Goal: Task Accomplishment & Management: Manage account settings

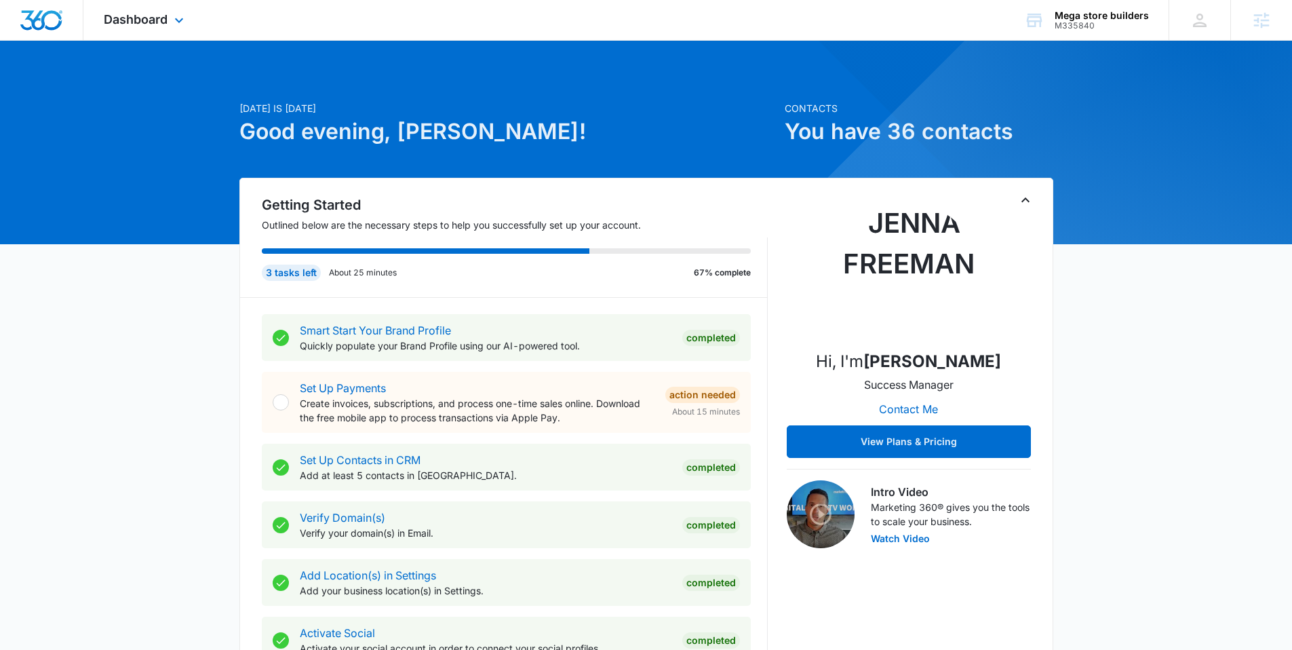
click at [148, 9] on div "Dashboard Apps Reputation Forms CRM Email Social Payments POS Content Ads Intel…" at bounding box center [145, 20] width 124 height 40
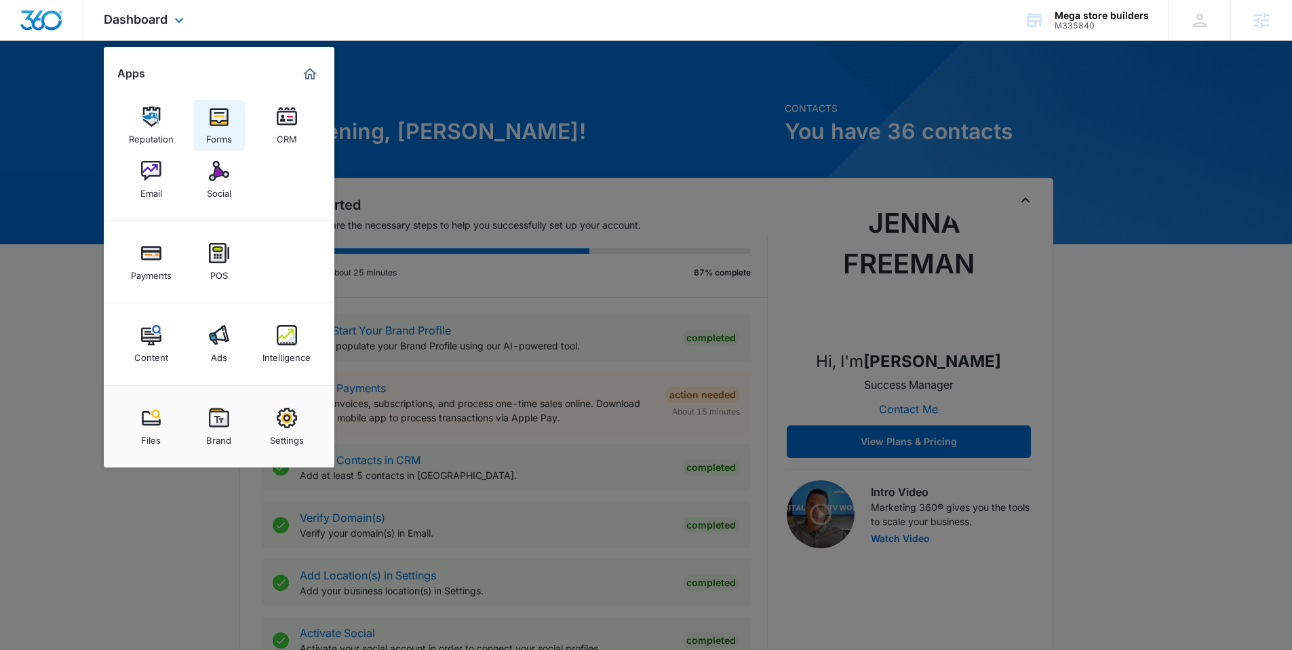
click at [226, 118] on img at bounding box center [219, 116] width 20 height 20
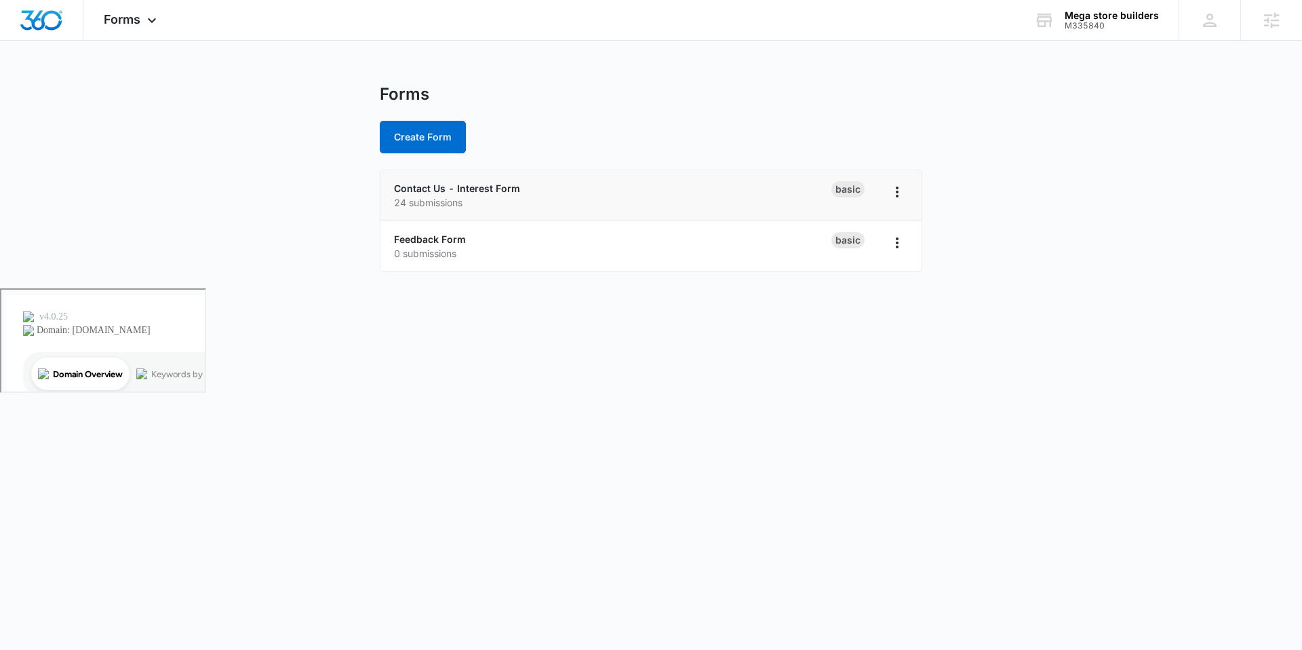
click at [428, 196] on p "24 submissions" at bounding box center [612, 202] width 437 height 14
click at [428, 190] on link "Contact Us - Interest Form" at bounding box center [457, 188] width 126 height 12
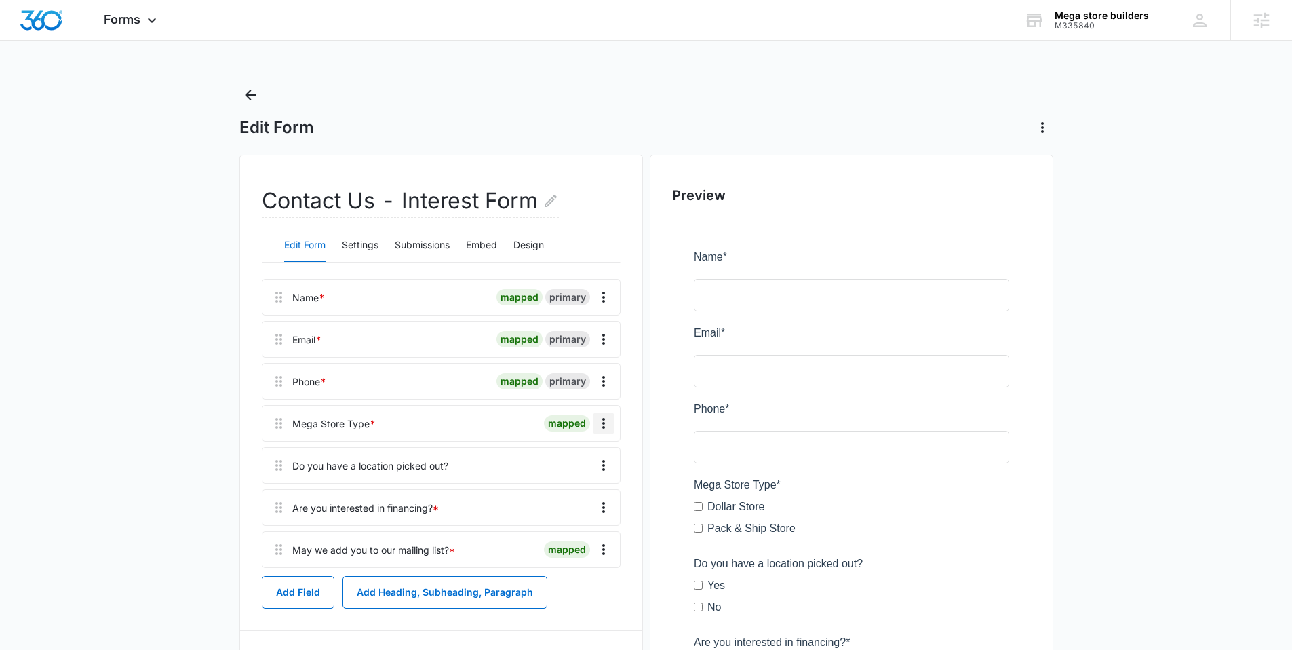
click at [596, 424] on icon "Overflow Menu" at bounding box center [603, 423] width 16 height 16
click at [589, 467] on button "Edit" at bounding box center [574, 461] width 77 height 20
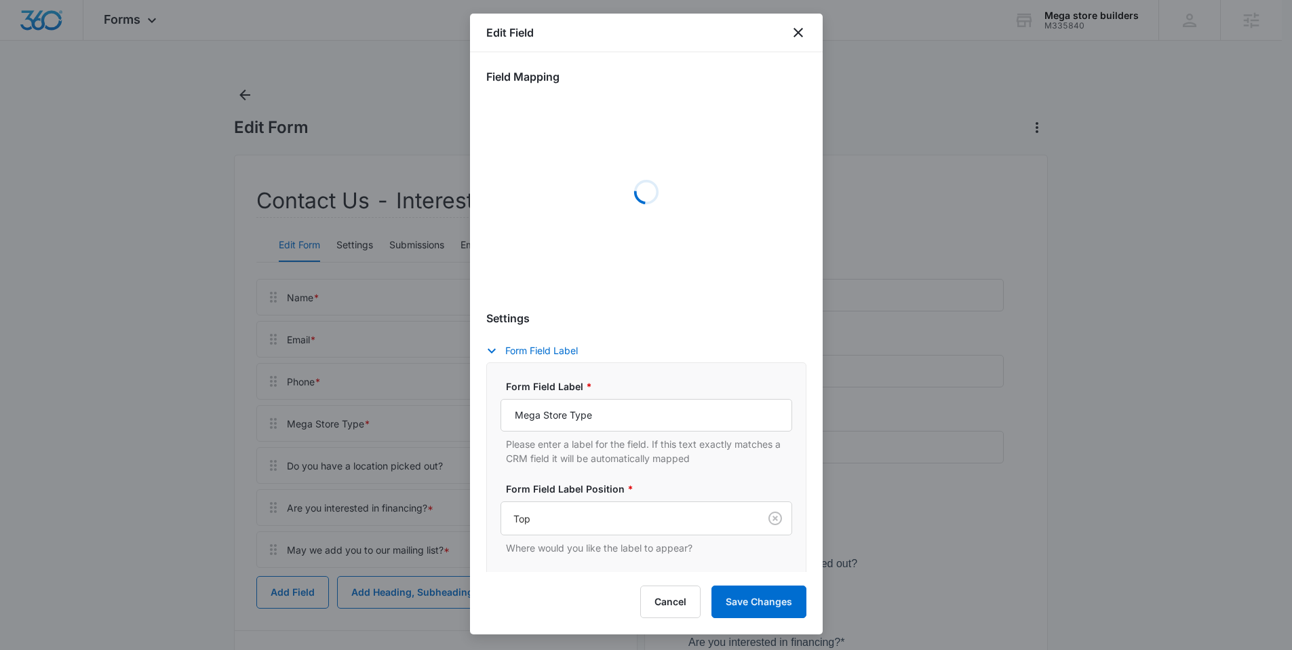
select select "364"
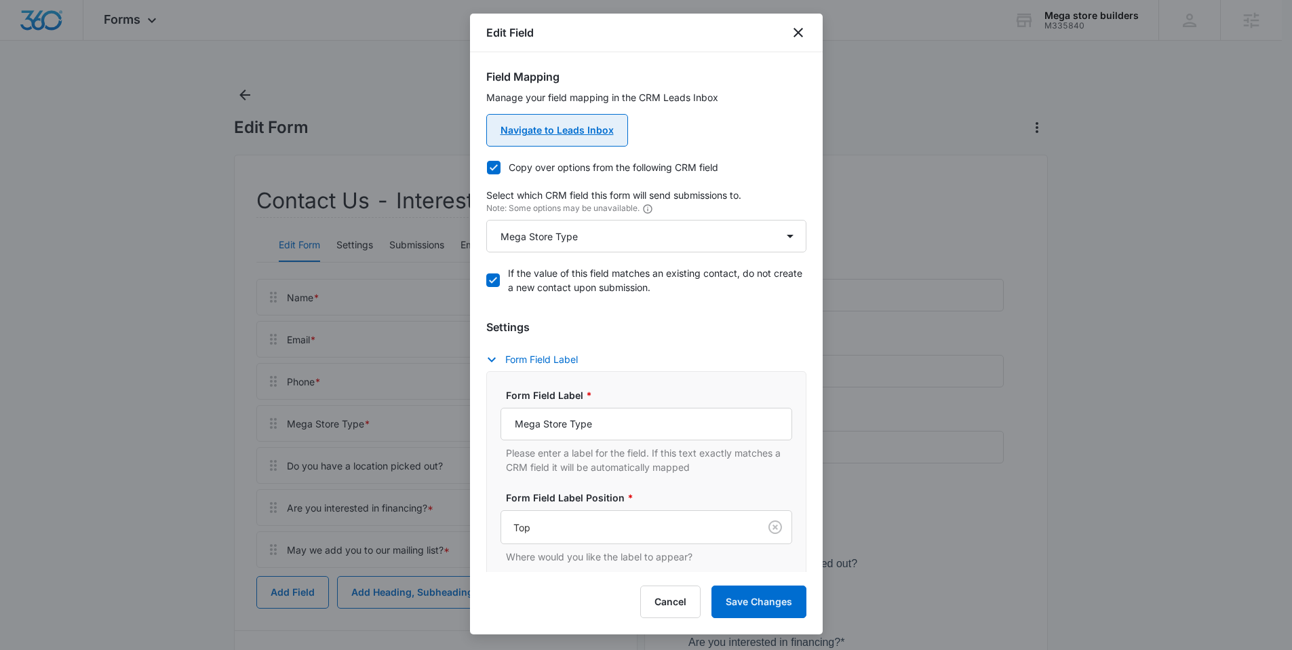
click at [566, 130] on link "Navigate to Leads Inbox" at bounding box center [557, 130] width 142 height 33
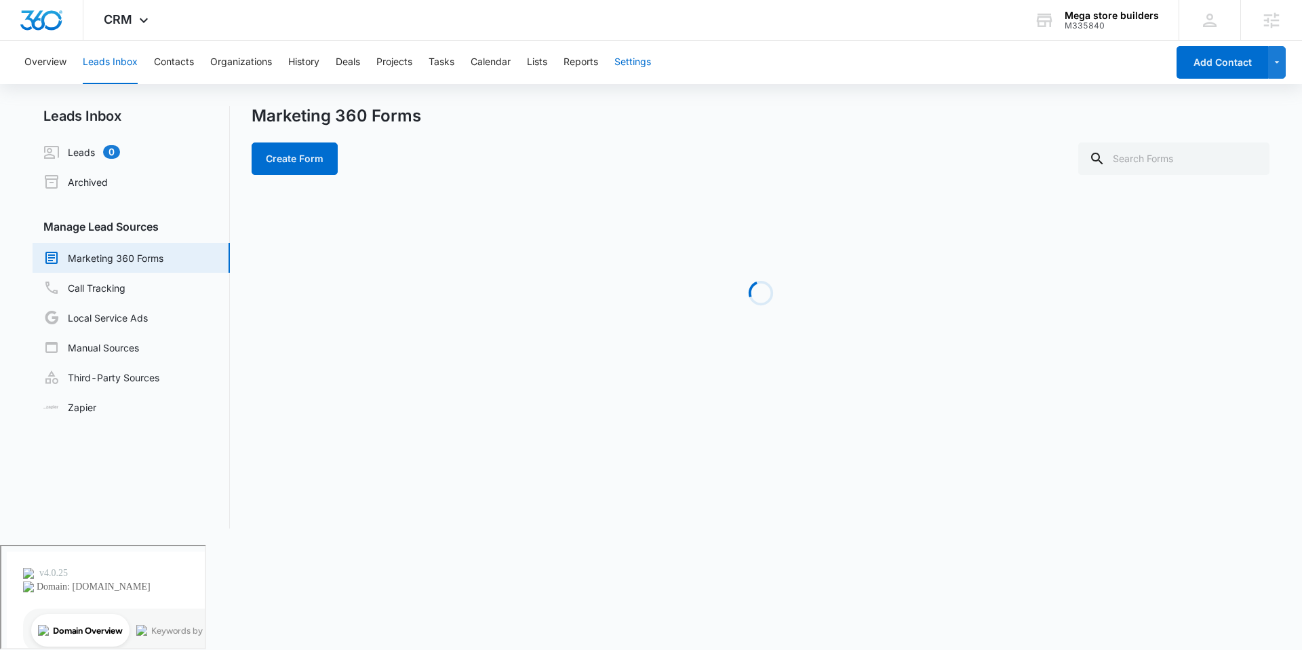
click at [639, 68] on button "Settings" at bounding box center [632, 62] width 37 height 43
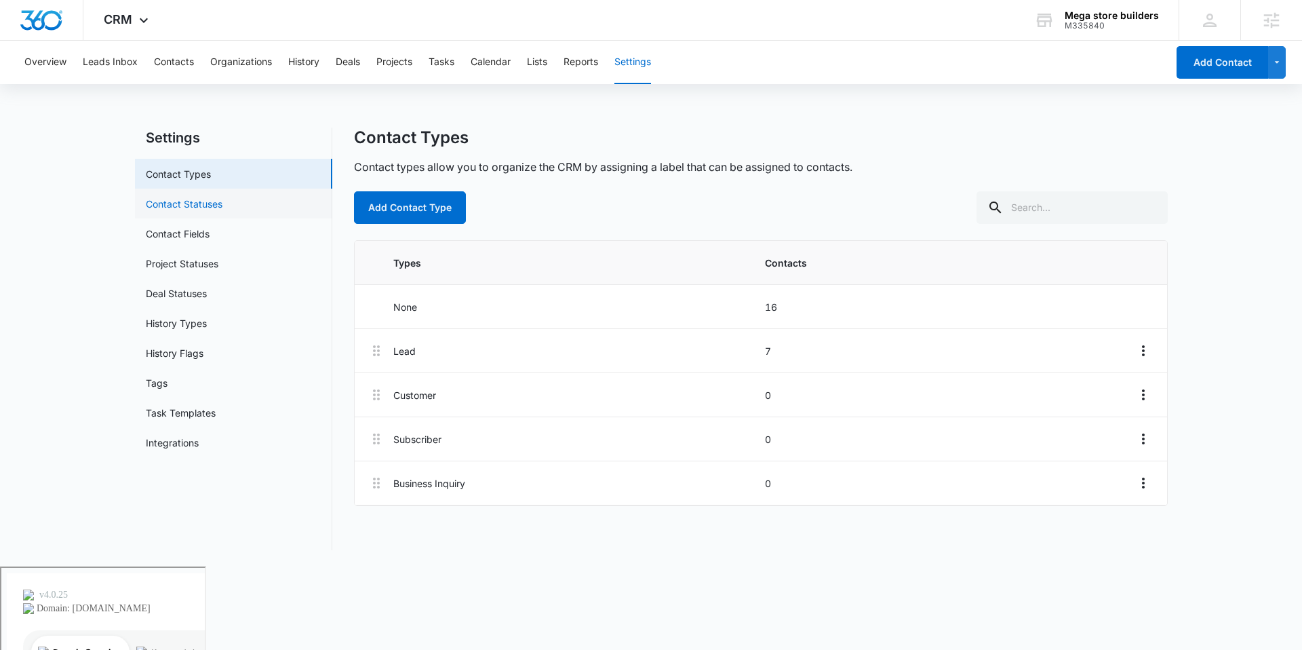
click at [222, 210] on link "Contact Statuses" at bounding box center [184, 204] width 77 height 14
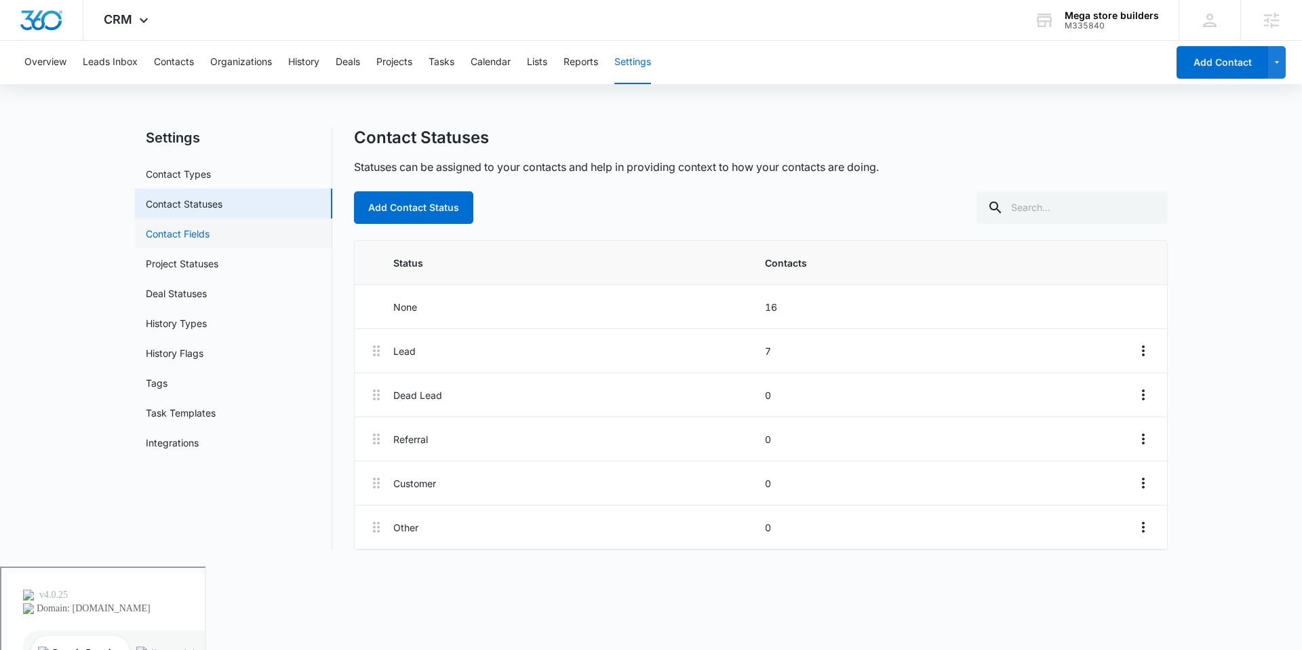
click at [210, 231] on link "Contact Fields" at bounding box center [178, 233] width 64 height 14
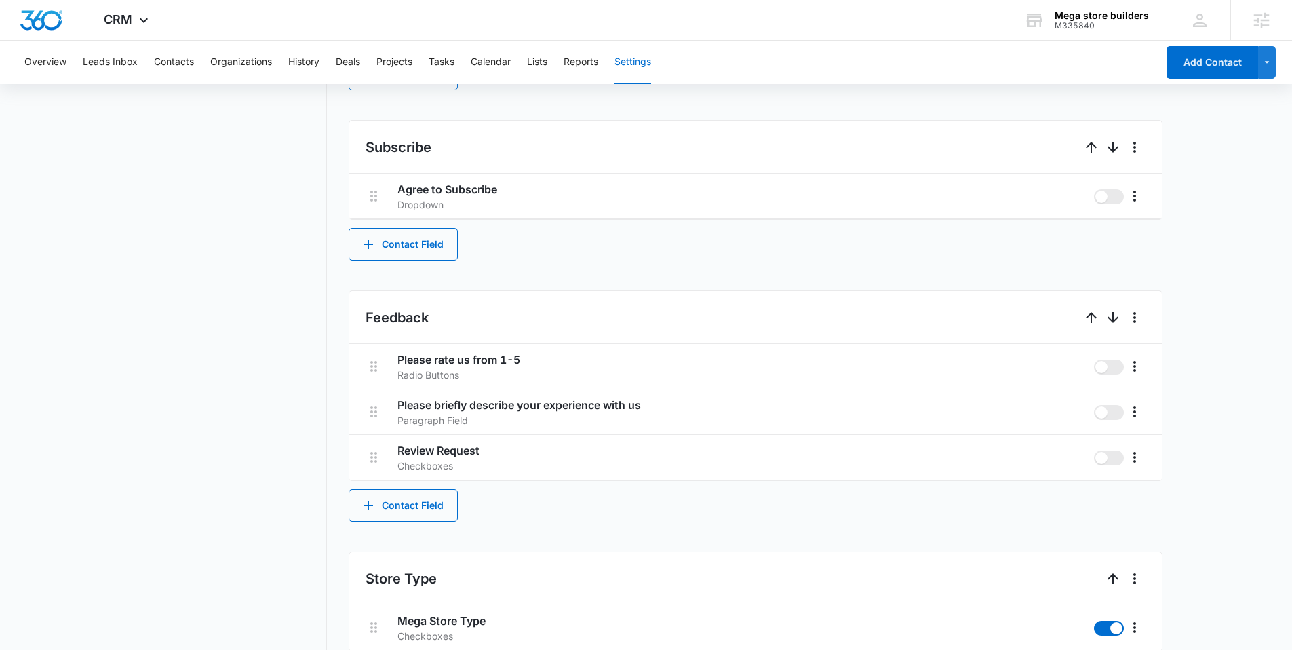
scroll to position [1057, 0]
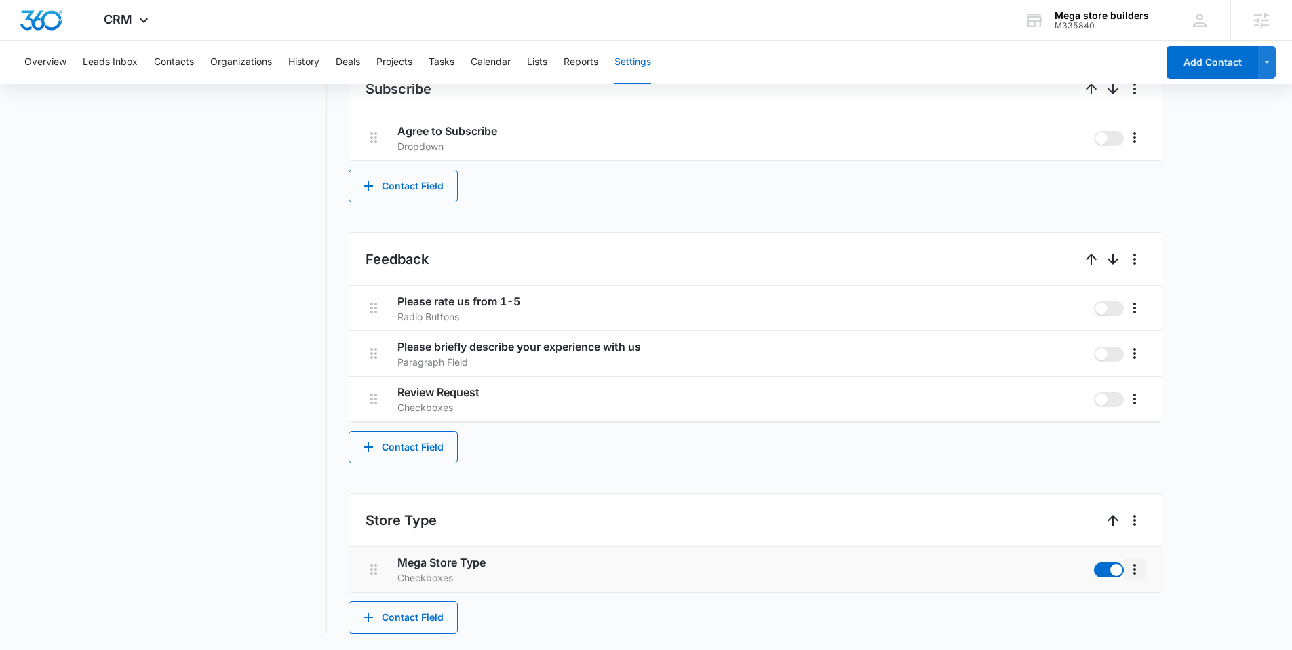
click at [1140, 564] on icon "More" at bounding box center [1134, 569] width 16 height 16
click at [1155, 608] on div "Edit" at bounding box center [1155, 606] width 28 height 9
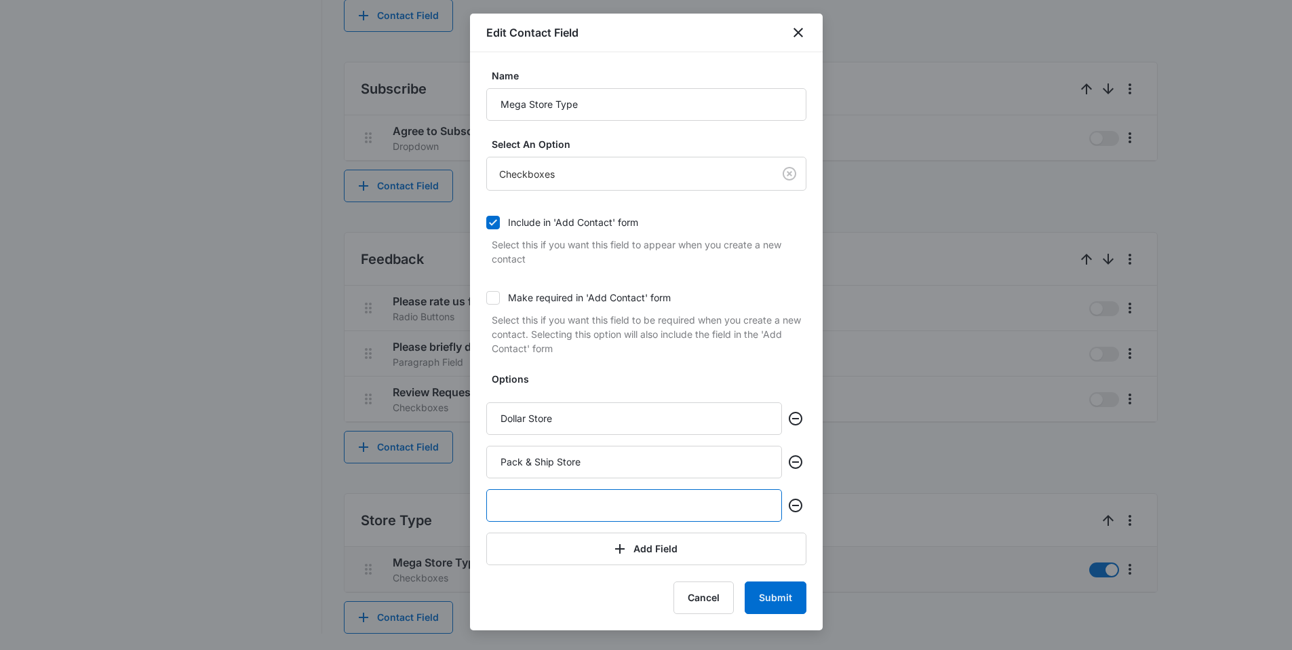
click at [667, 514] on input "text" at bounding box center [634, 505] width 296 height 33
type input "Party Store"
click at [793, 599] on button "Submit" at bounding box center [776, 597] width 62 height 33
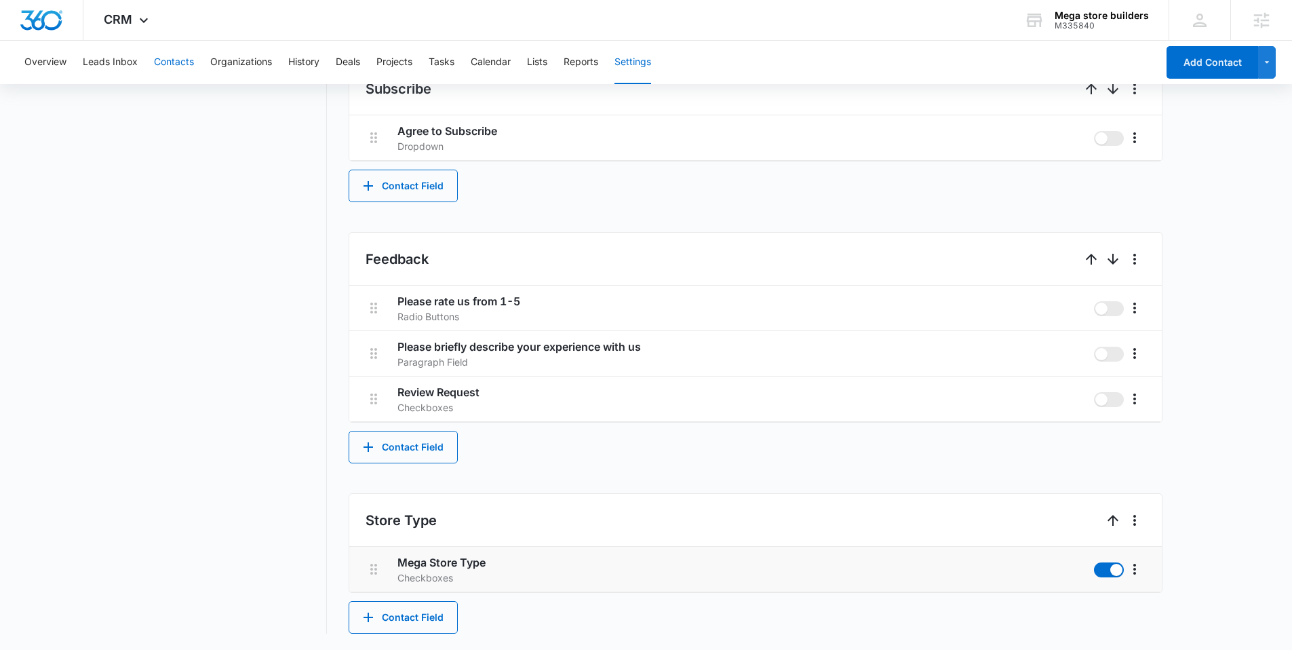
click at [156, 63] on button "Contacts" at bounding box center [174, 62] width 40 height 43
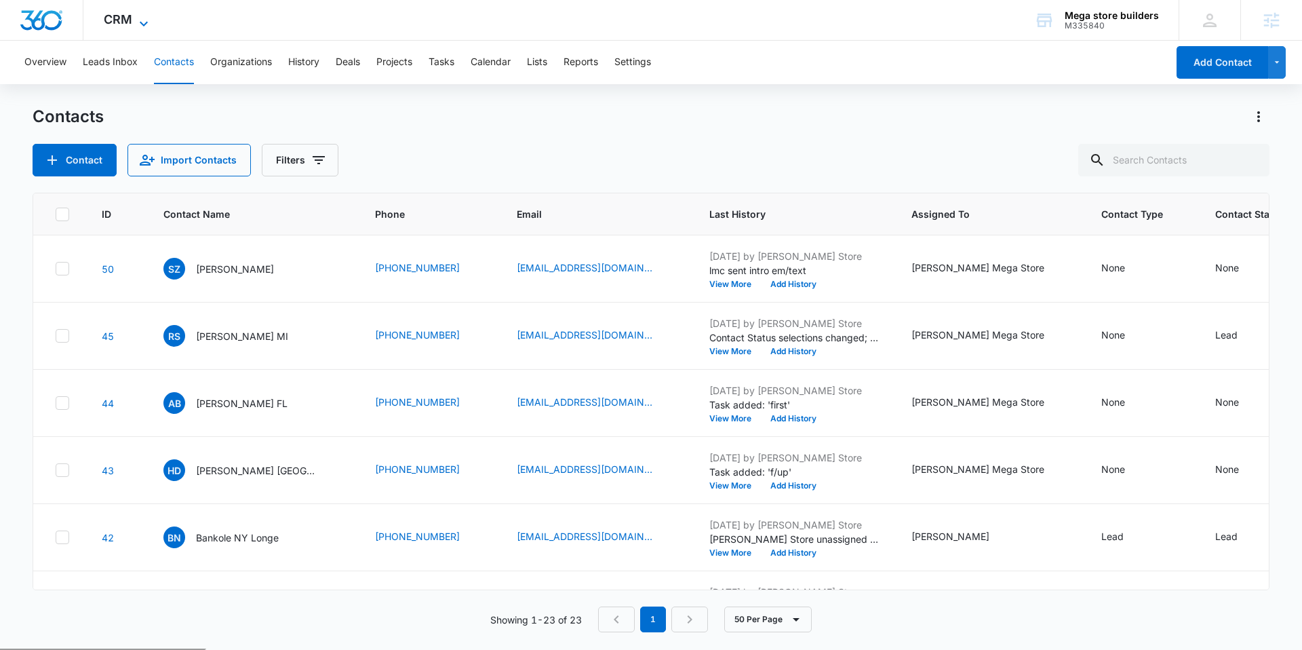
click at [125, 21] on span "CRM" at bounding box center [118, 19] width 28 height 14
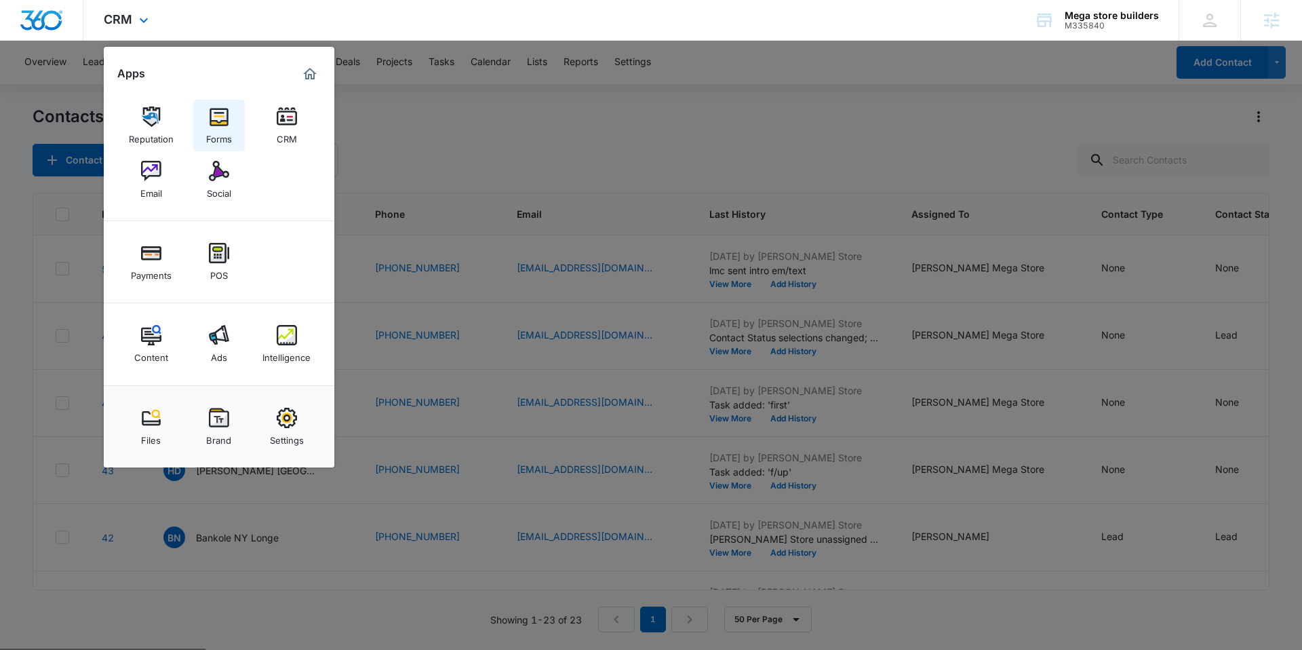
click at [223, 125] on img at bounding box center [219, 116] width 20 height 20
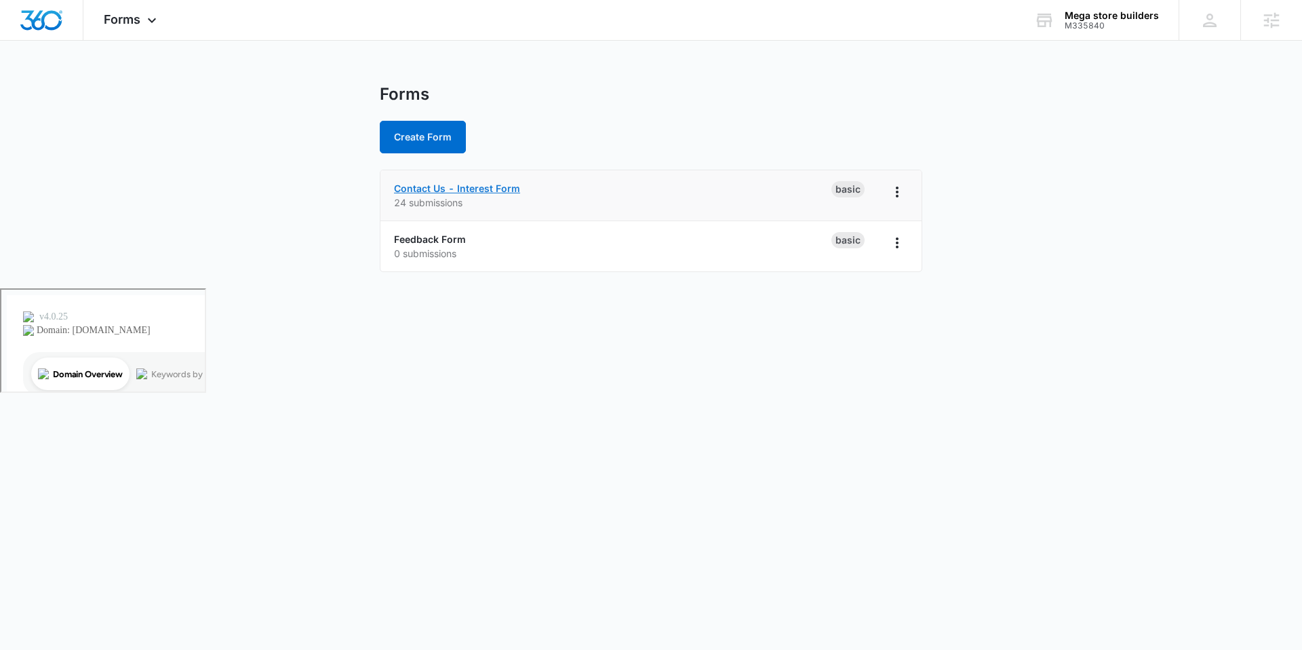
click at [485, 189] on link "Contact Us - Interest Form" at bounding box center [457, 188] width 126 height 12
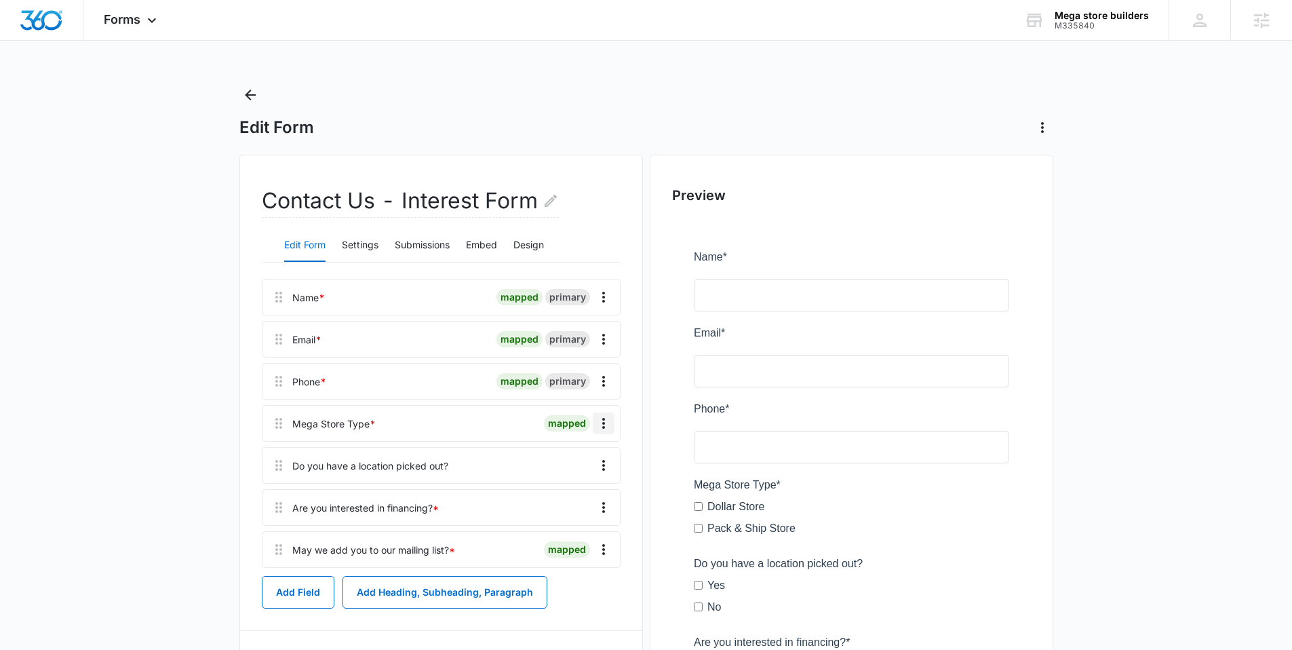
click at [593, 422] on button "Overflow Menu" at bounding box center [604, 423] width 22 height 22
click at [589, 455] on button "Edit" at bounding box center [574, 461] width 77 height 20
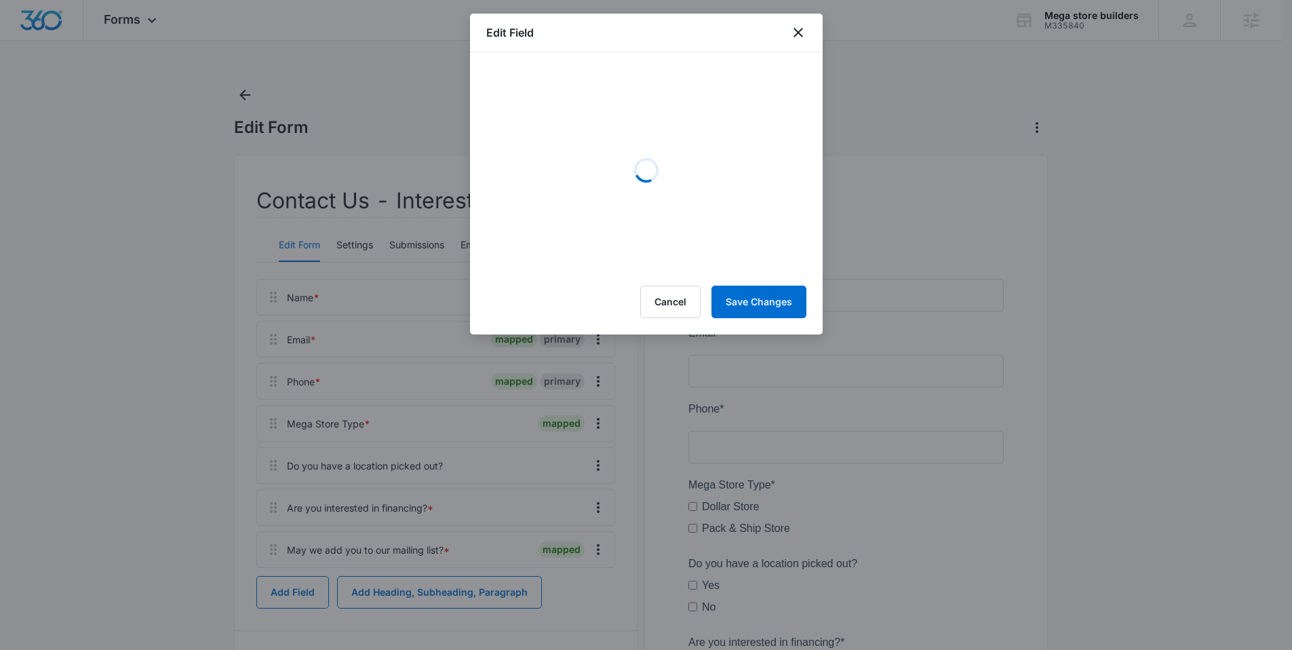
select select "364"
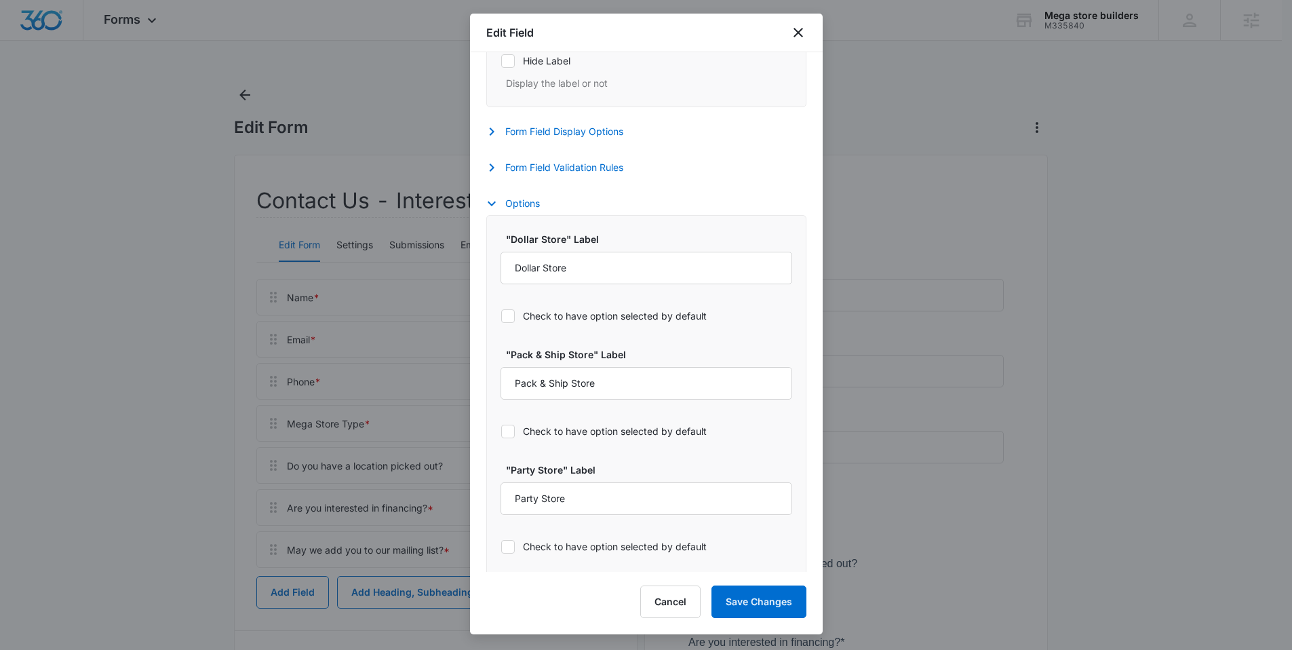
scroll to position [541, 0]
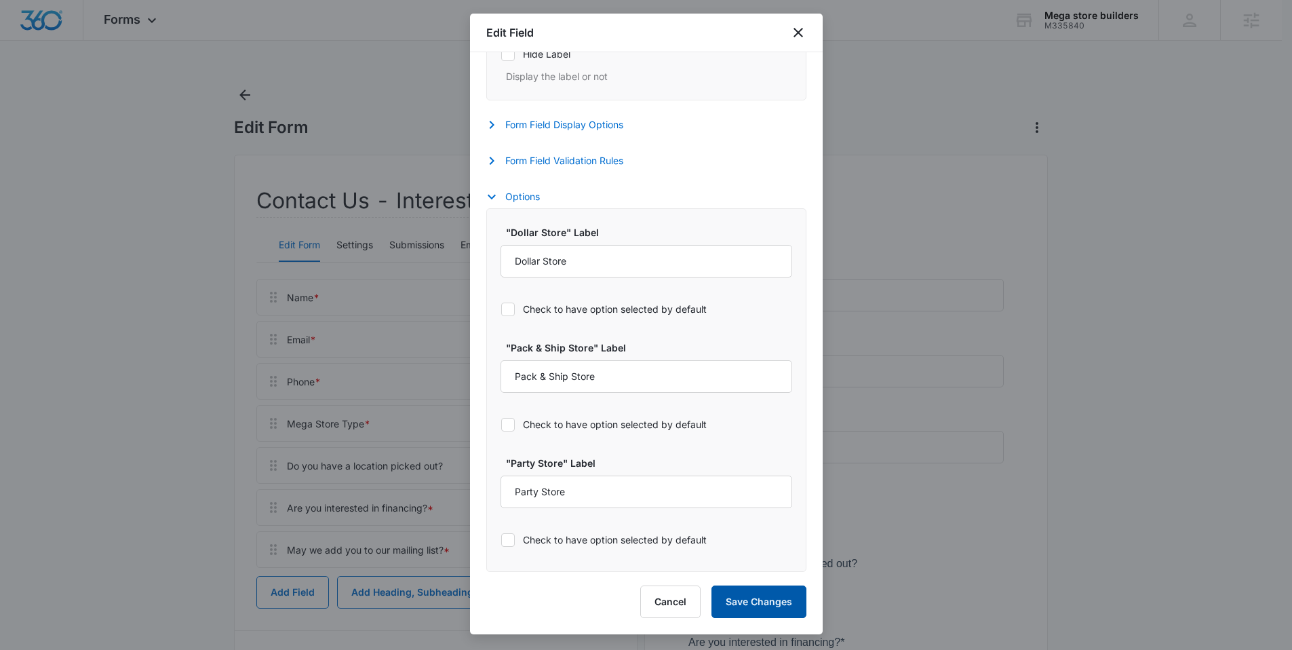
click at [770, 599] on button "Save Changes" at bounding box center [758, 601] width 95 height 33
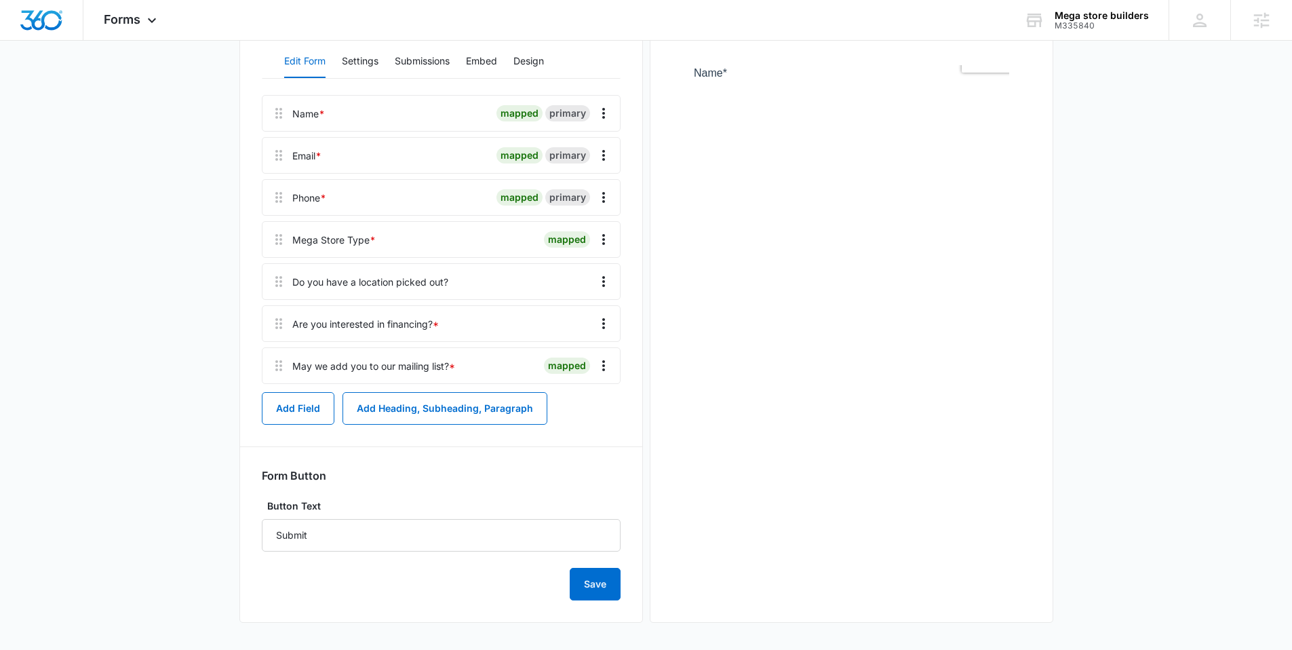
scroll to position [0, 0]
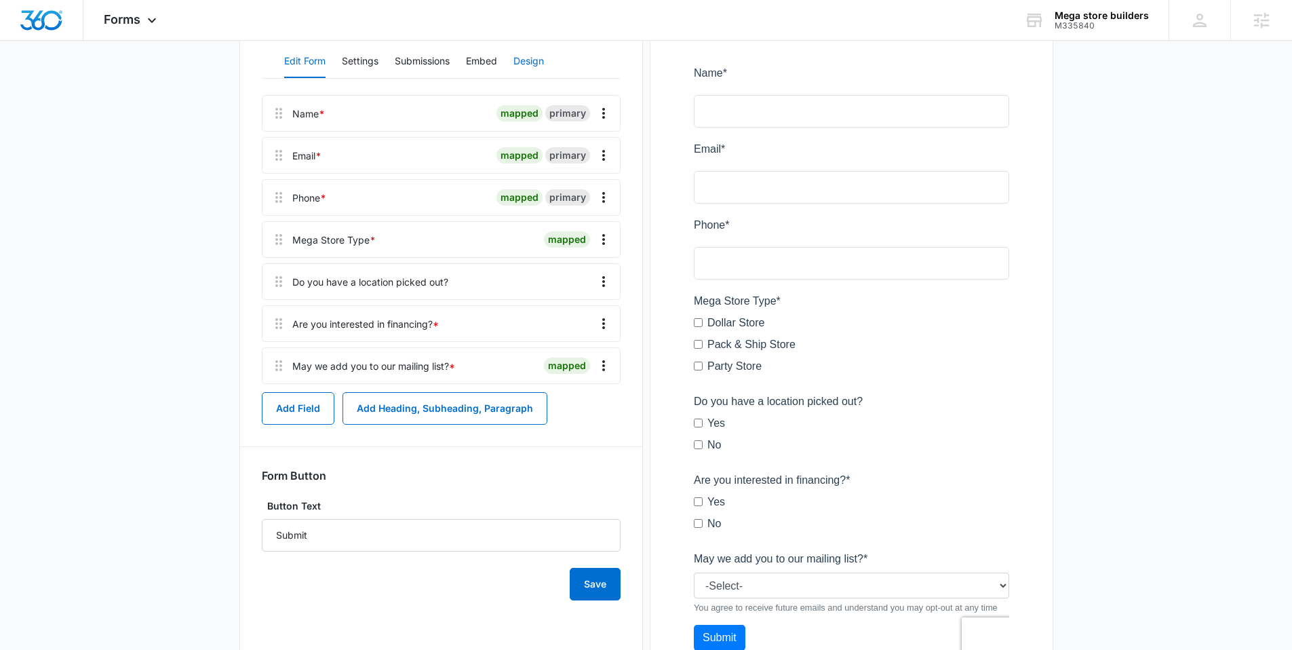
click at [538, 51] on button "Design" at bounding box center [528, 61] width 31 height 33
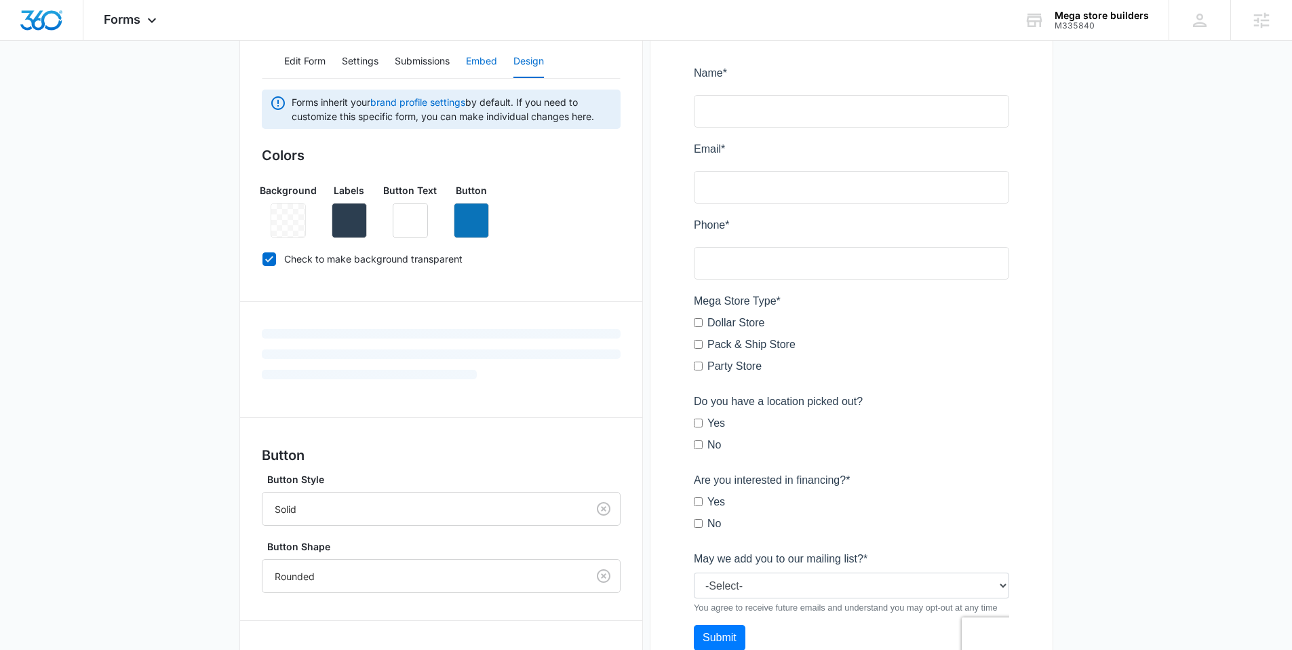
click at [481, 60] on button "Embed" at bounding box center [481, 61] width 31 height 33
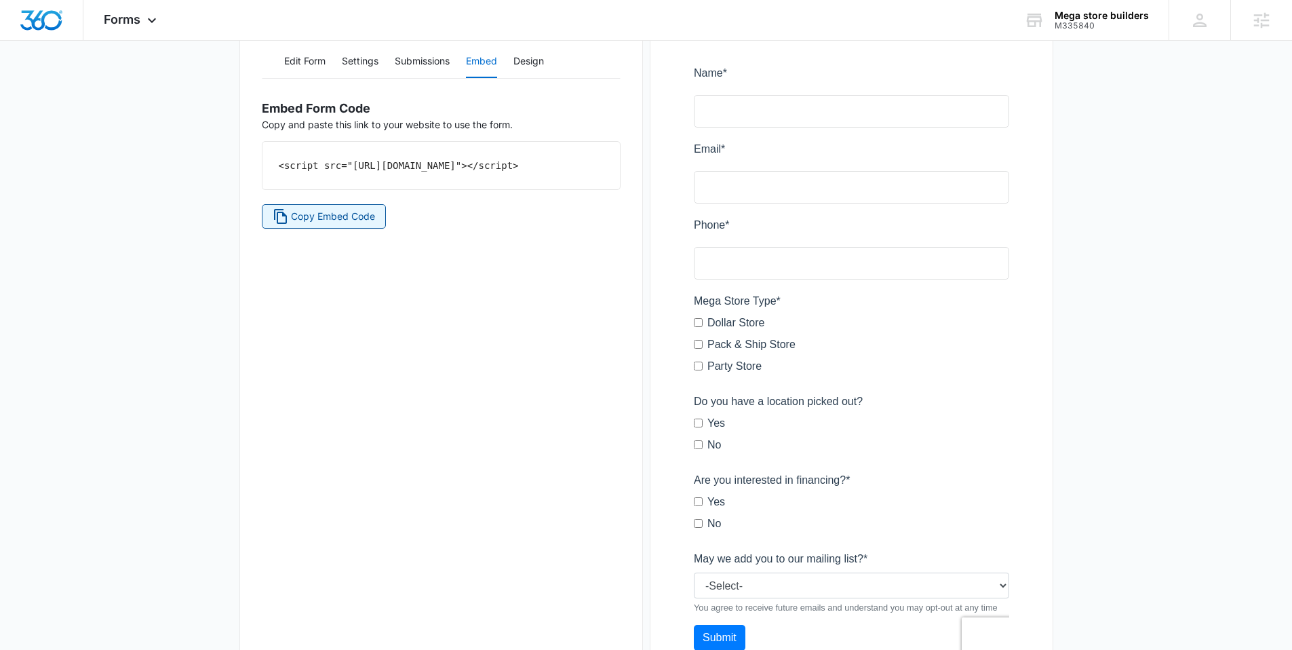
click at [370, 224] on span "Copy Embed Code" at bounding box center [333, 216] width 84 height 15
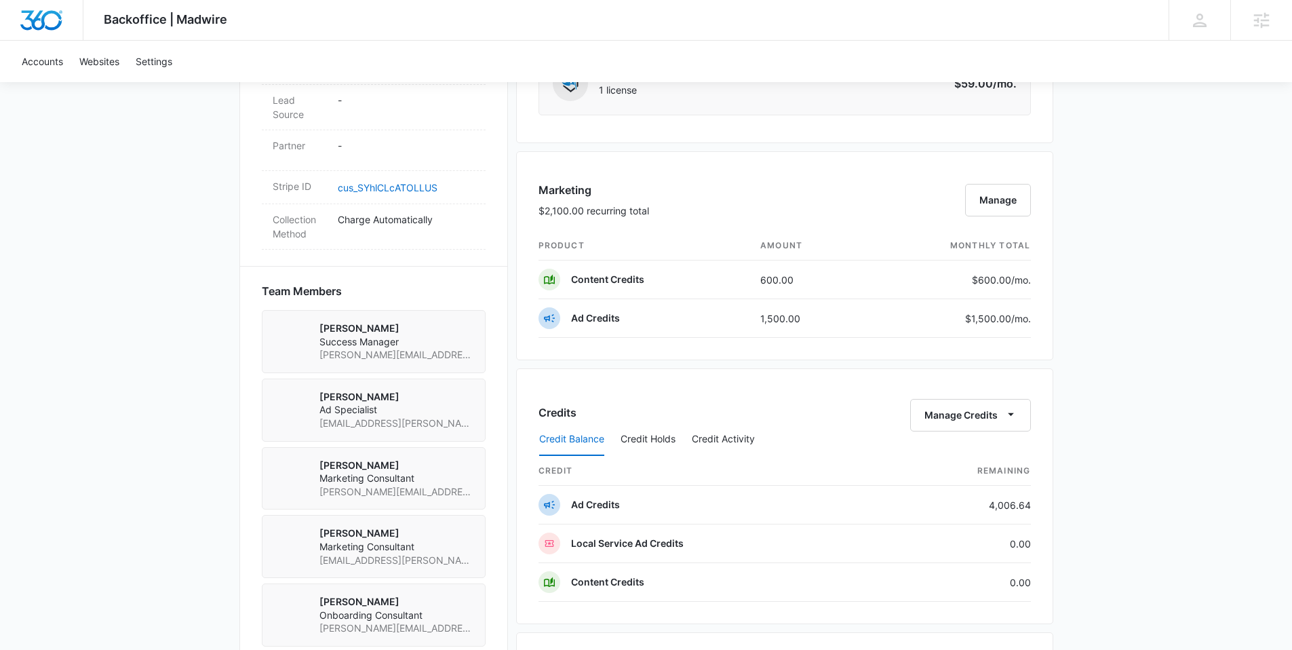
scroll to position [791, 0]
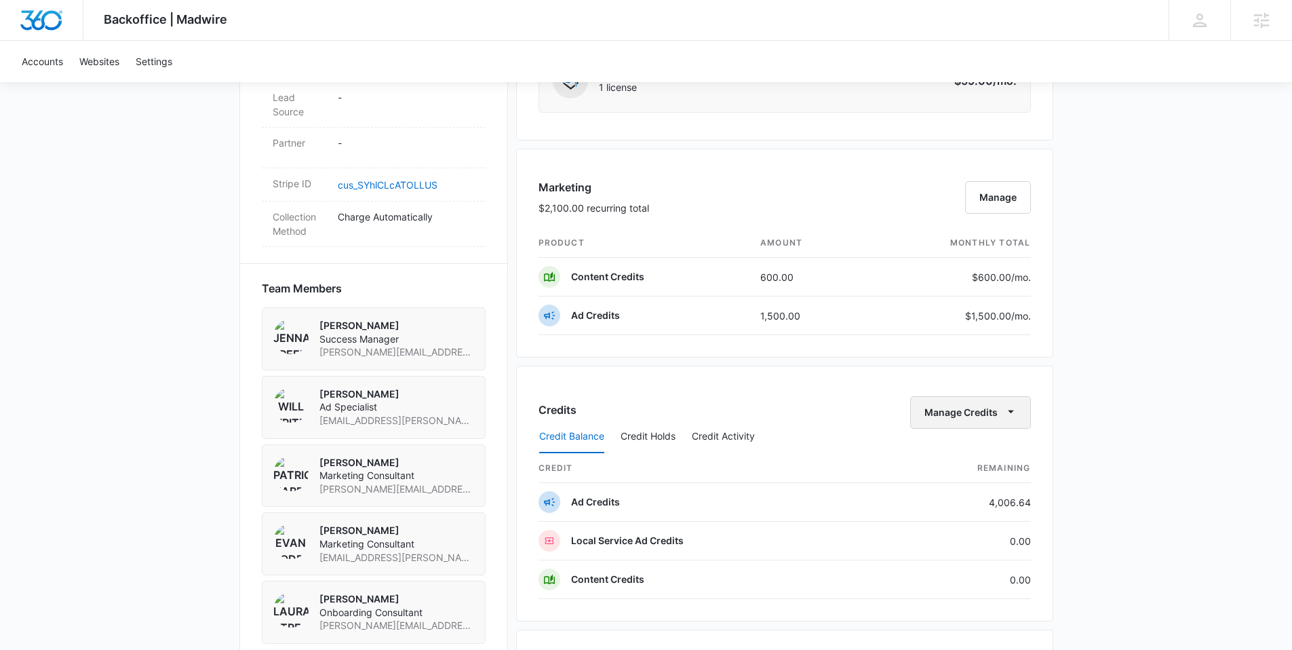
click at [978, 408] on button "Manage Credits" at bounding box center [970, 412] width 121 height 33
click at [976, 446] on button "Transfer Credits" at bounding box center [971, 456] width 120 height 20
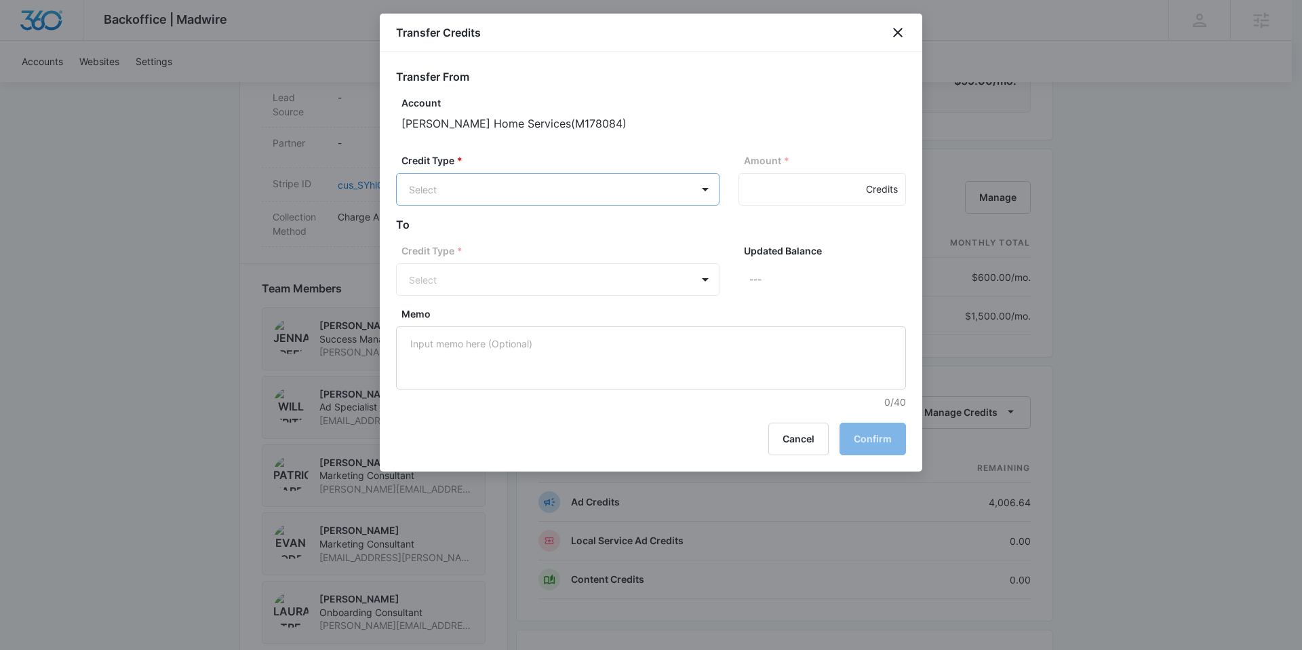
click at [577, 197] on body "Backoffice | Madwire Apps Settings JF Jenna Freeman jenna.freeman@madwire.com M…" at bounding box center [651, 234] width 1302 height 2051
click at [529, 240] on p "Ad Credits (4006.64 Credits)" at bounding box center [510, 241] width 130 height 14
click at [785, 199] on input "Amount *" at bounding box center [821, 189] width 167 height 33
type input "2000"
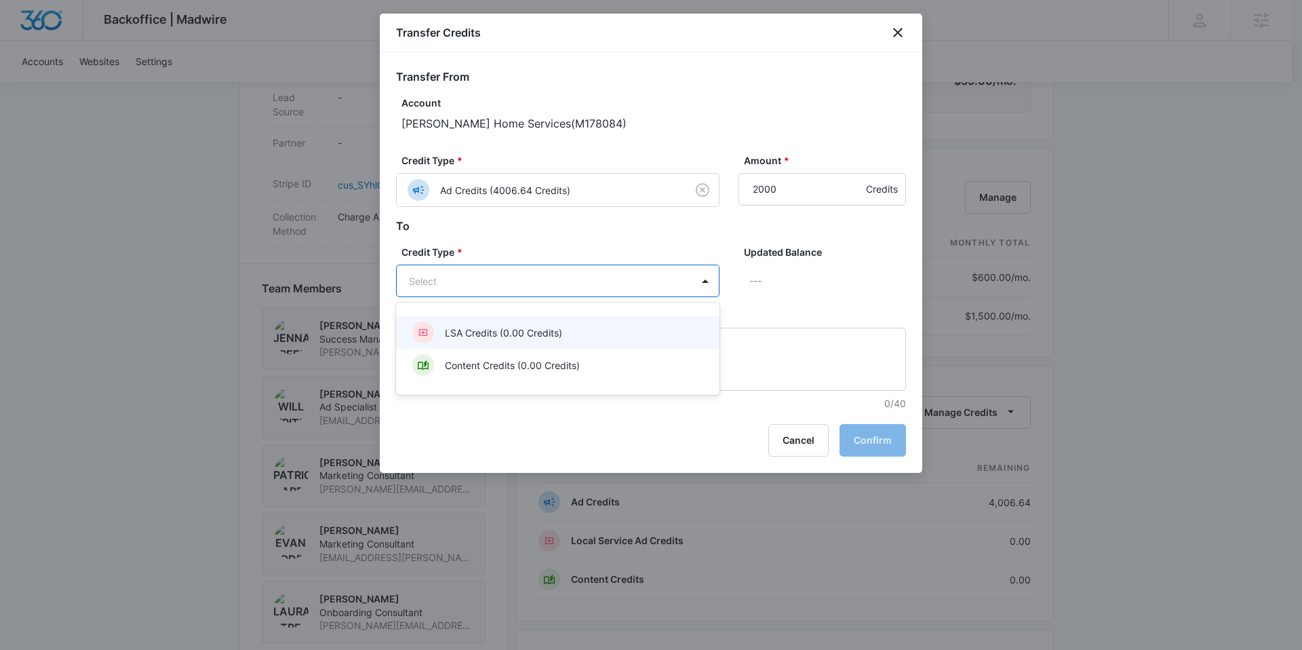
click at [475, 277] on body "Backoffice | Madwire Apps Settings JF Jenna Freeman jenna.freeman@madwire.com M…" at bounding box center [651, 234] width 1302 height 2051
click at [496, 334] on p "LSA Credits (0.00 Credits)" at bounding box center [503, 332] width 117 height 14
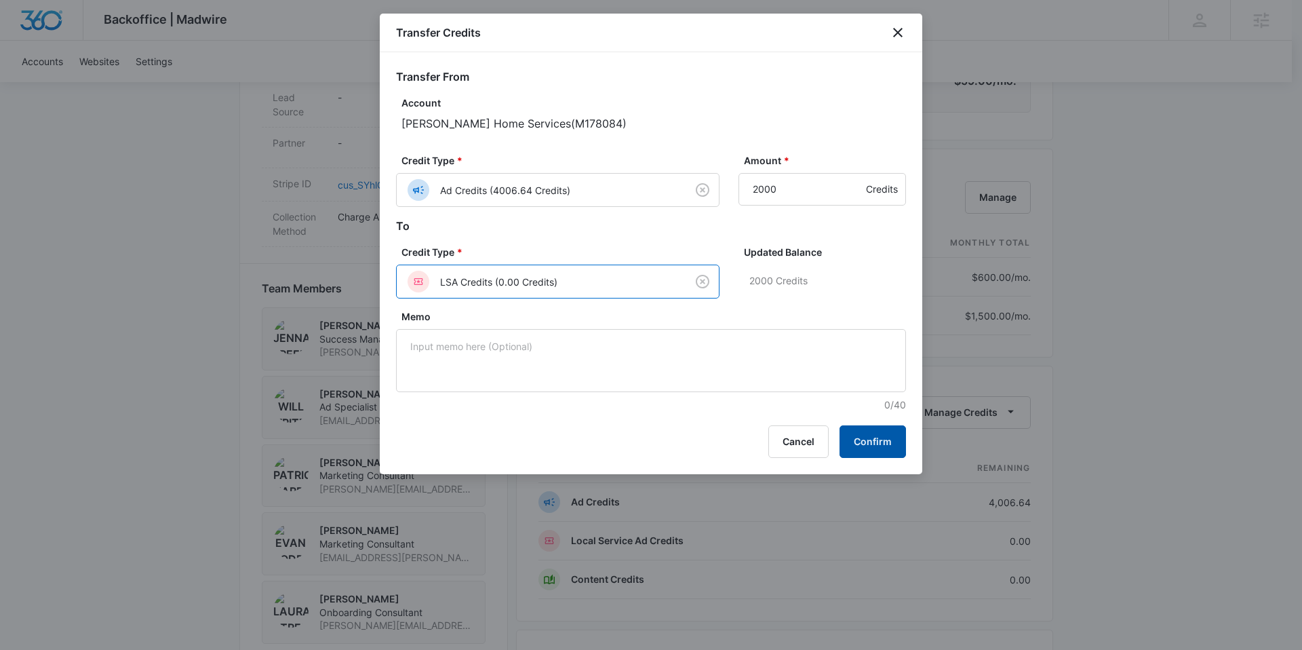
click at [881, 438] on button "Confirm" at bounding box center [872, 441] width 66 height 33
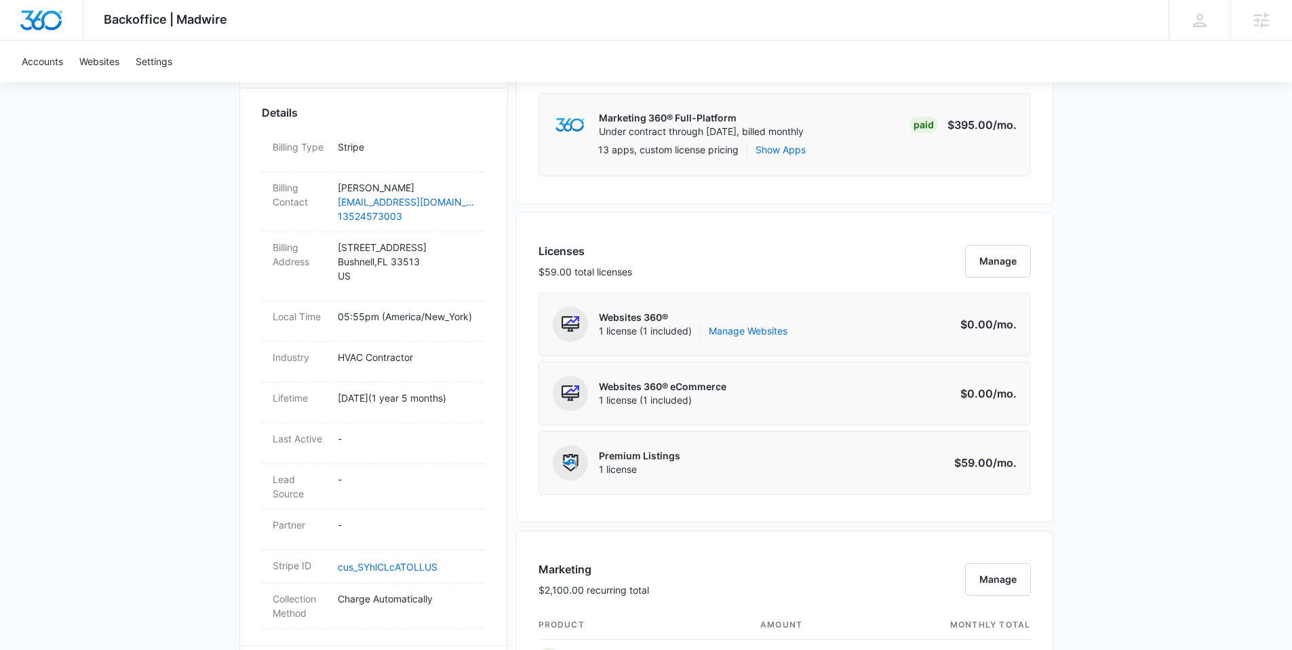
scroll to position [545, 0]
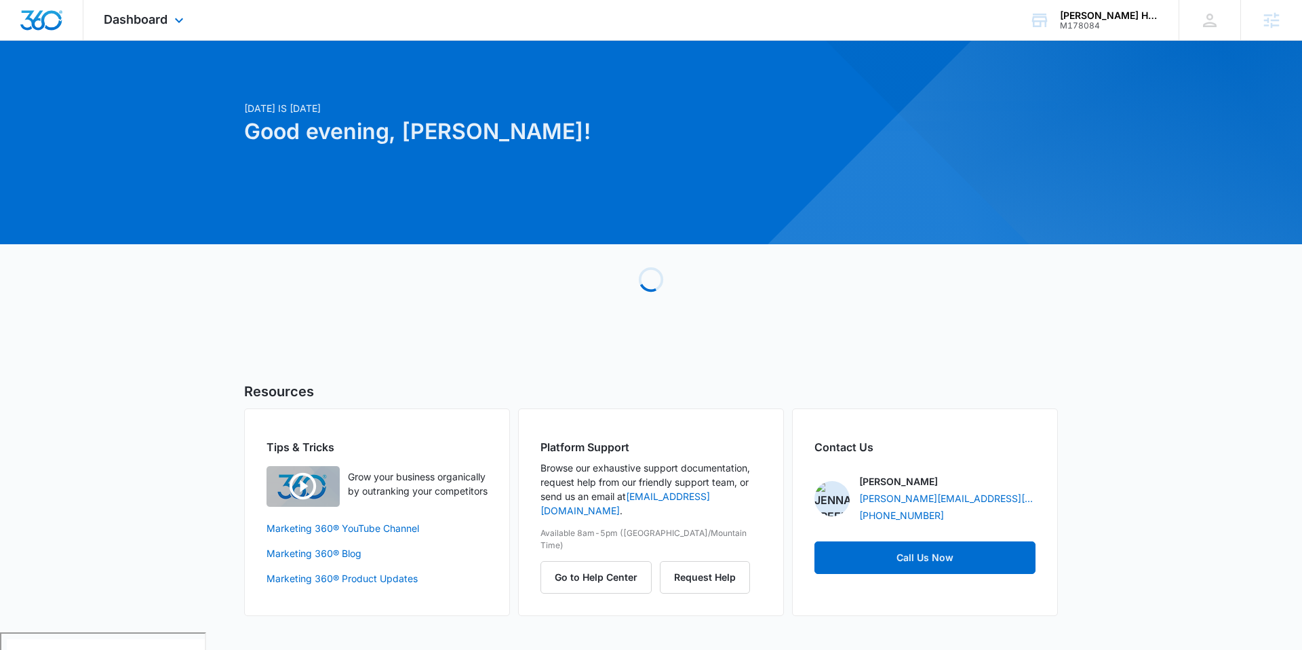
click at [121, 27] on div "Dashboard Apps Reputation Websites Forms CRM Email Social Payments POS Content …" at bounding box center [145, 20] width 124 height 40
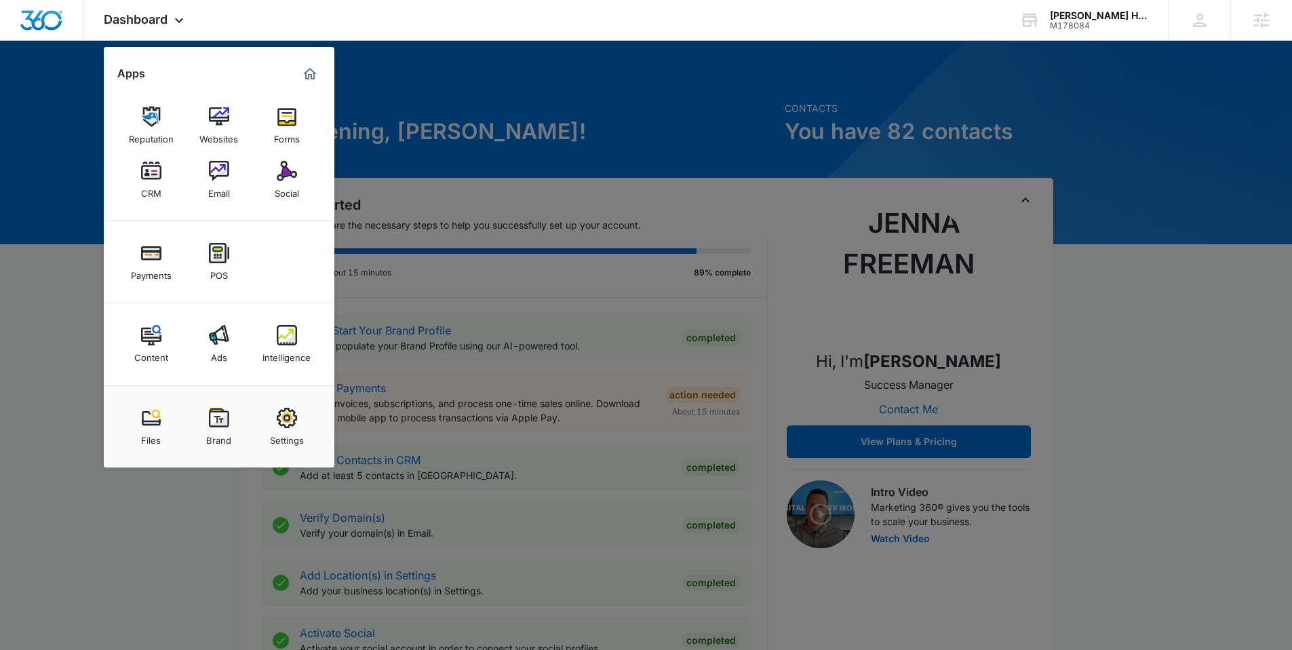
click at [226, 332] on img at bounding box center [219, 335] width 20 height 20
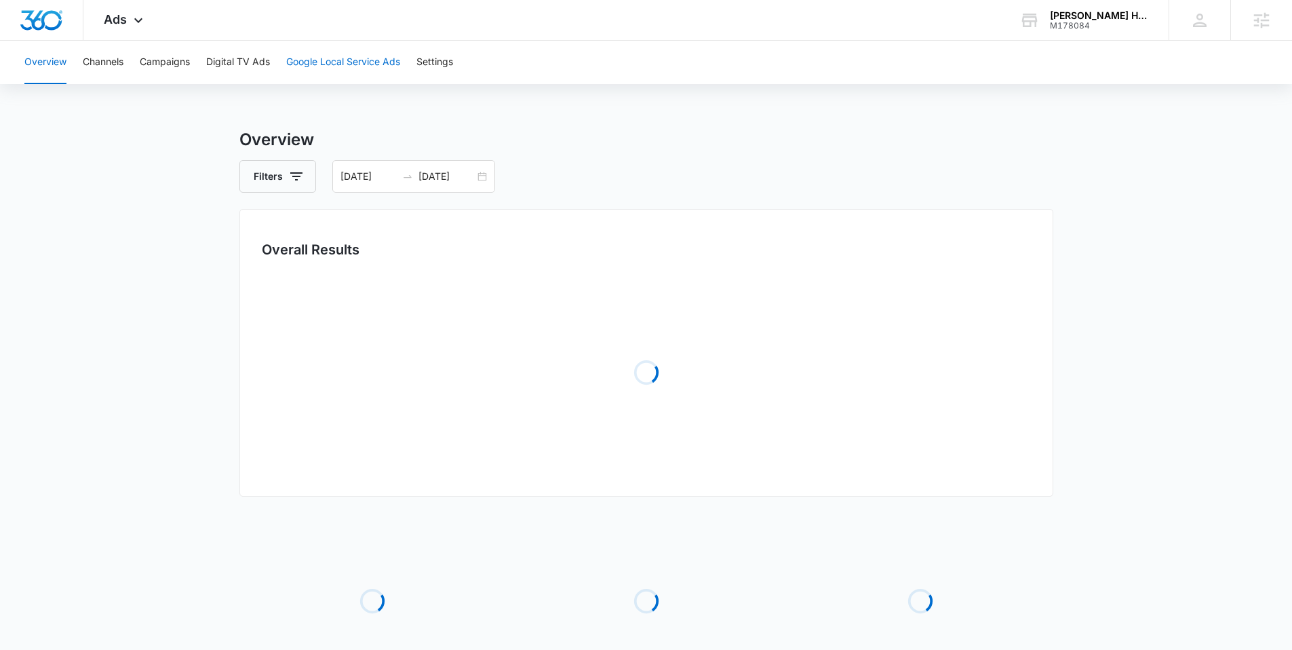
click at [339, 58] on button "Google Local Service Ads" at bounding box center [343, 62] width 114 height 43
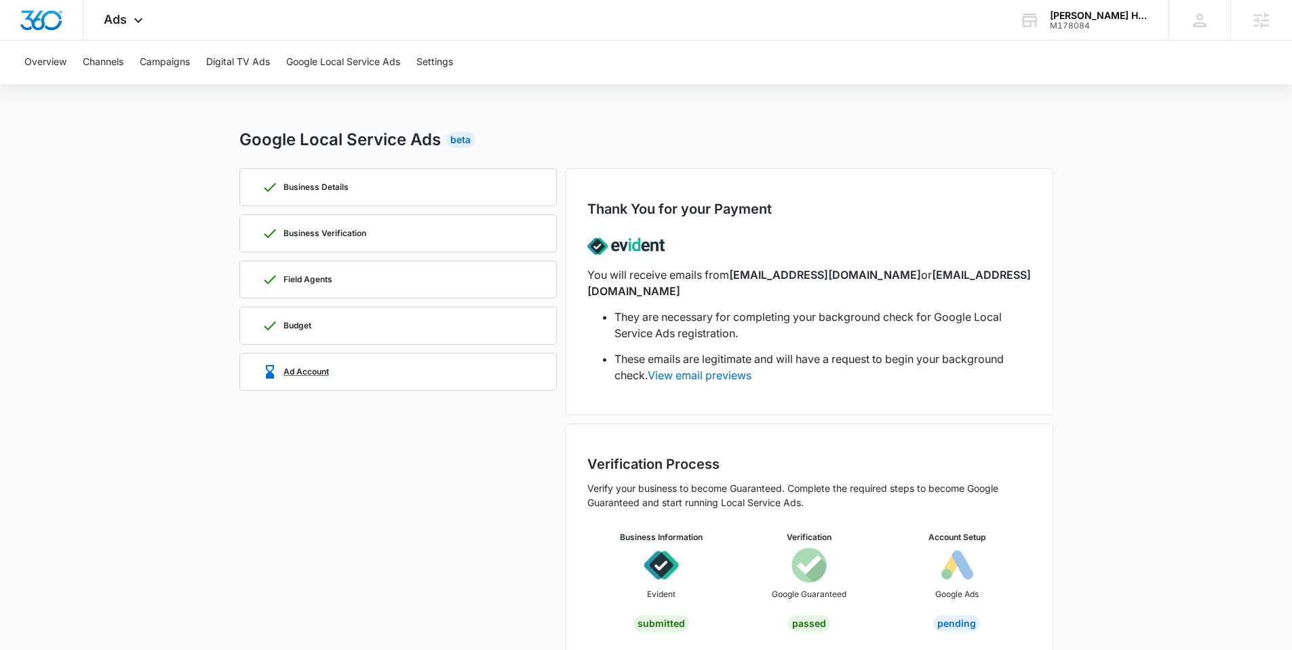
click at [349, 361] on div "Ad Account" at bounding box center [398, 371] width 273 height 37
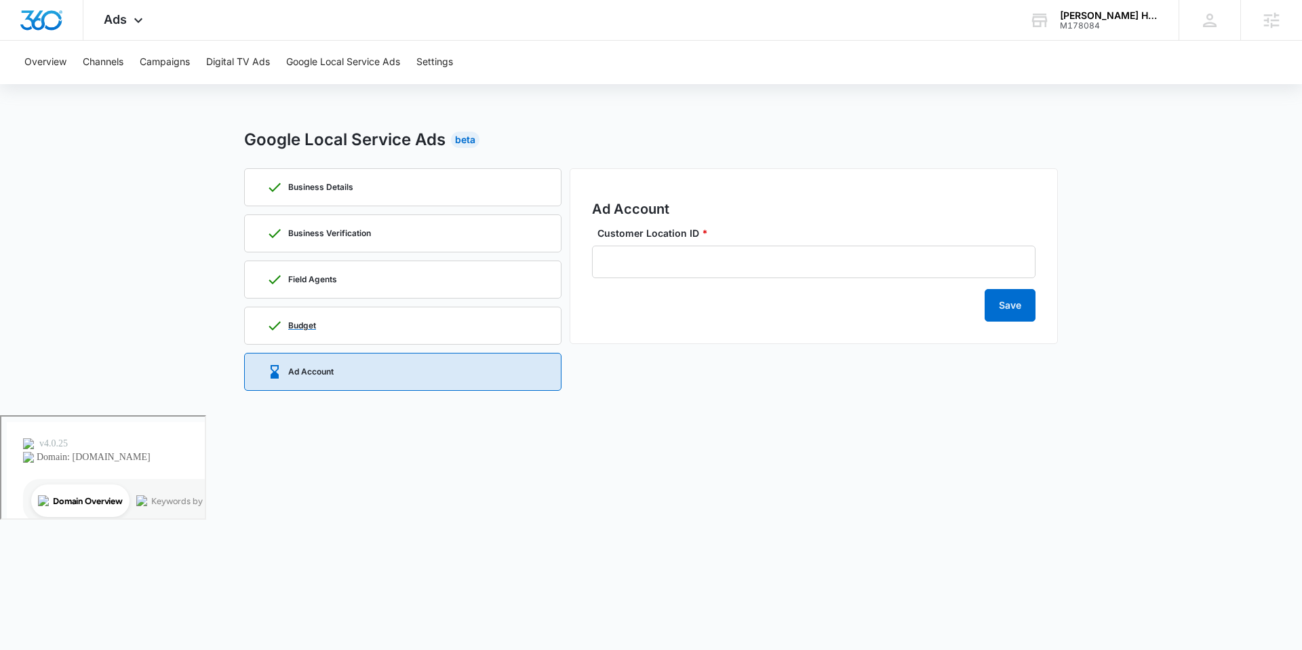
click at [354, 318] on div "Budget" at bounding box center [402, 325] width 273 height 37
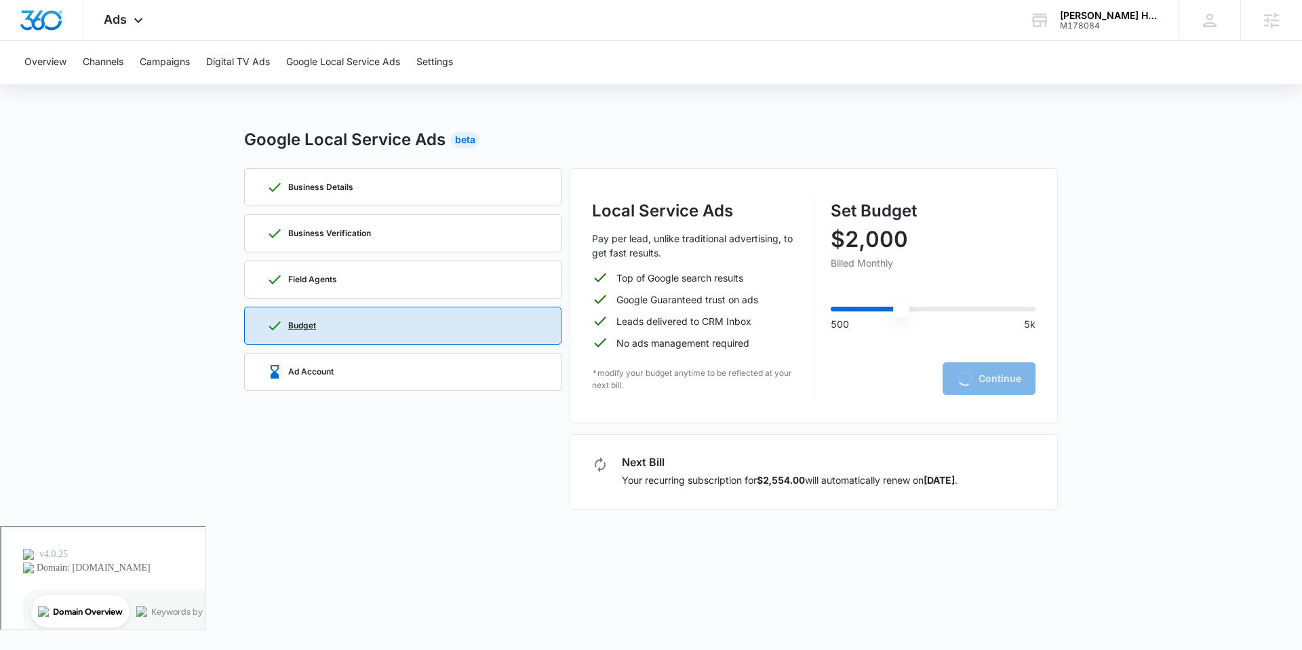
type input "2000"
click at [367, 361] on div "Ad Account" at bounding box center [402, 371] width 273 height 37
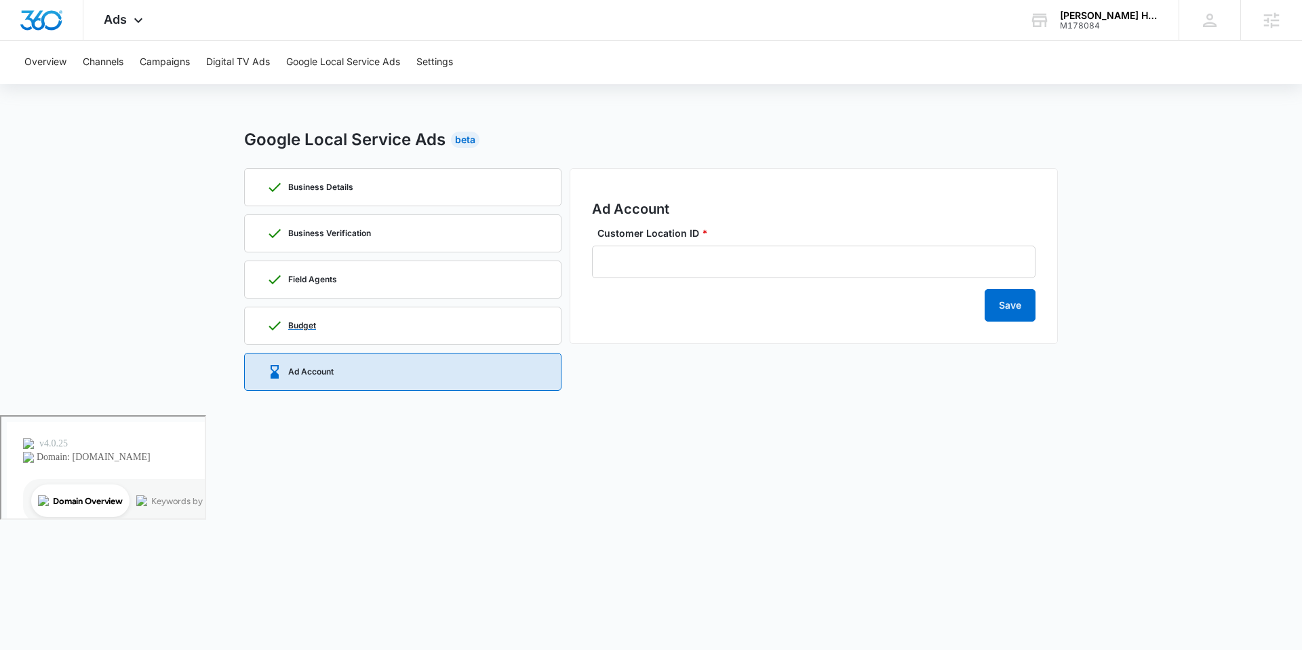
click at [363, 332] on div "Budget" at bounding box center [402, 325] width 273 height 37
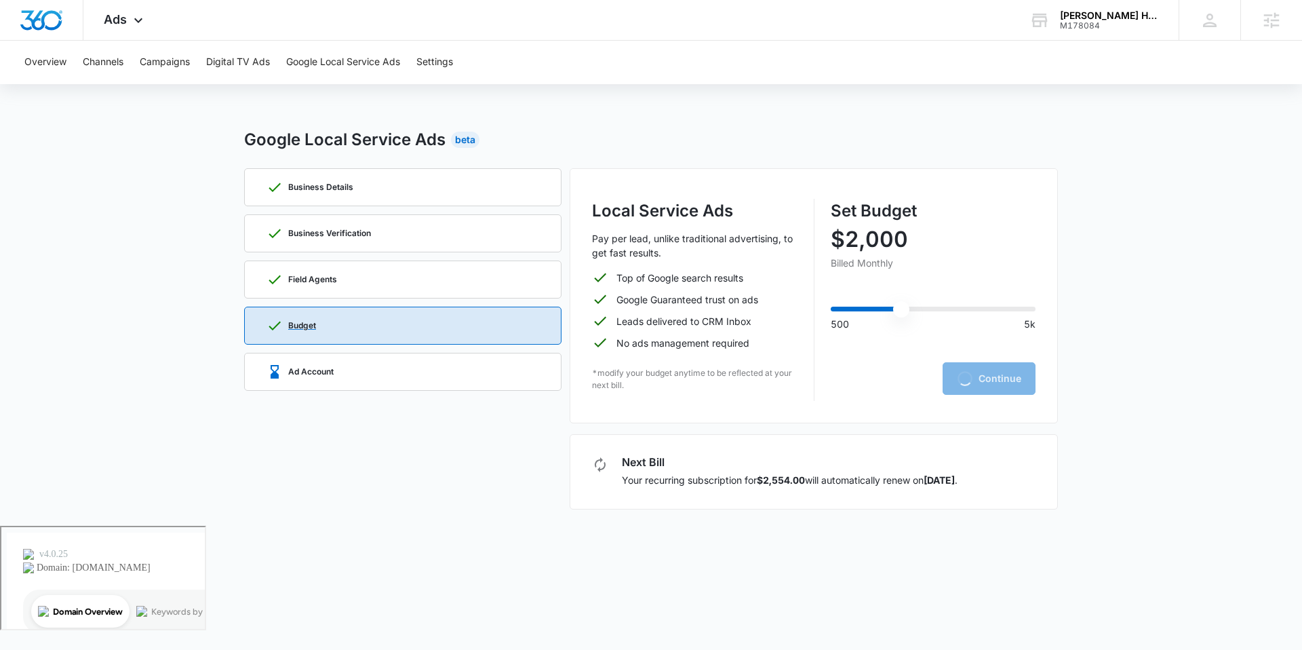
type input "2000"
click at [382, 366] on div "Ad Account" at bounding box center [402, 371] width 273 height 37
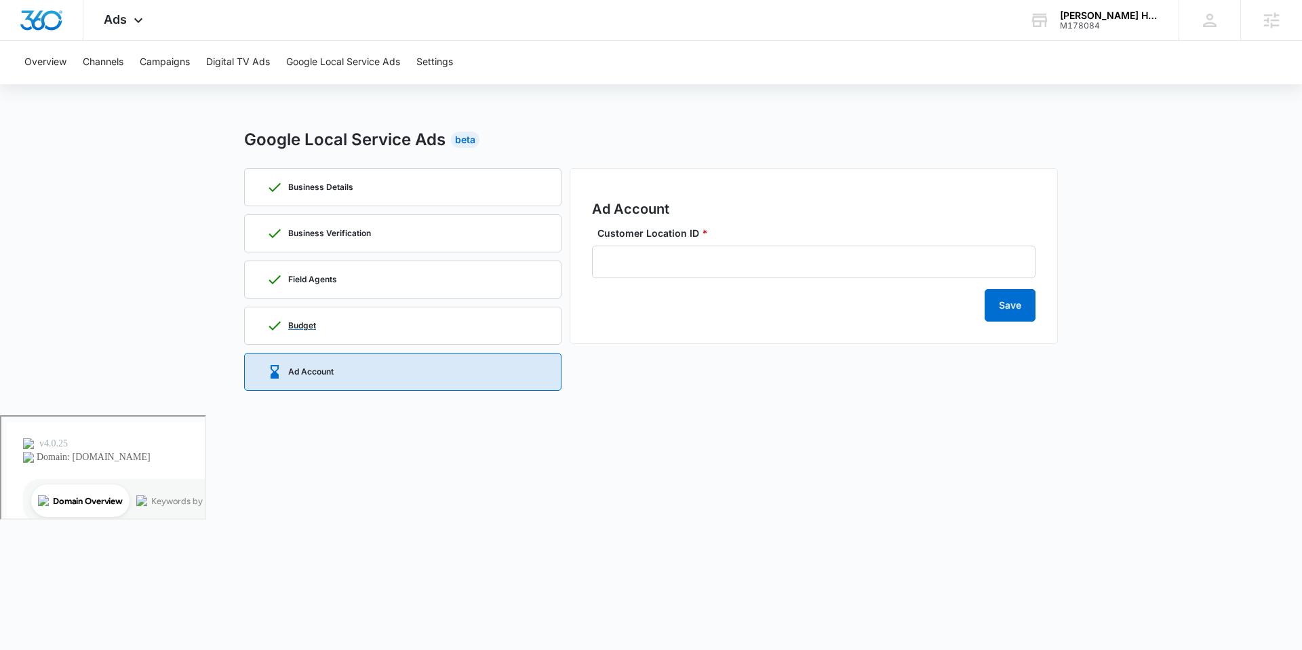
click at [303, 330] on div "Budget" at bounding box center [291, 325] width 50 height 16
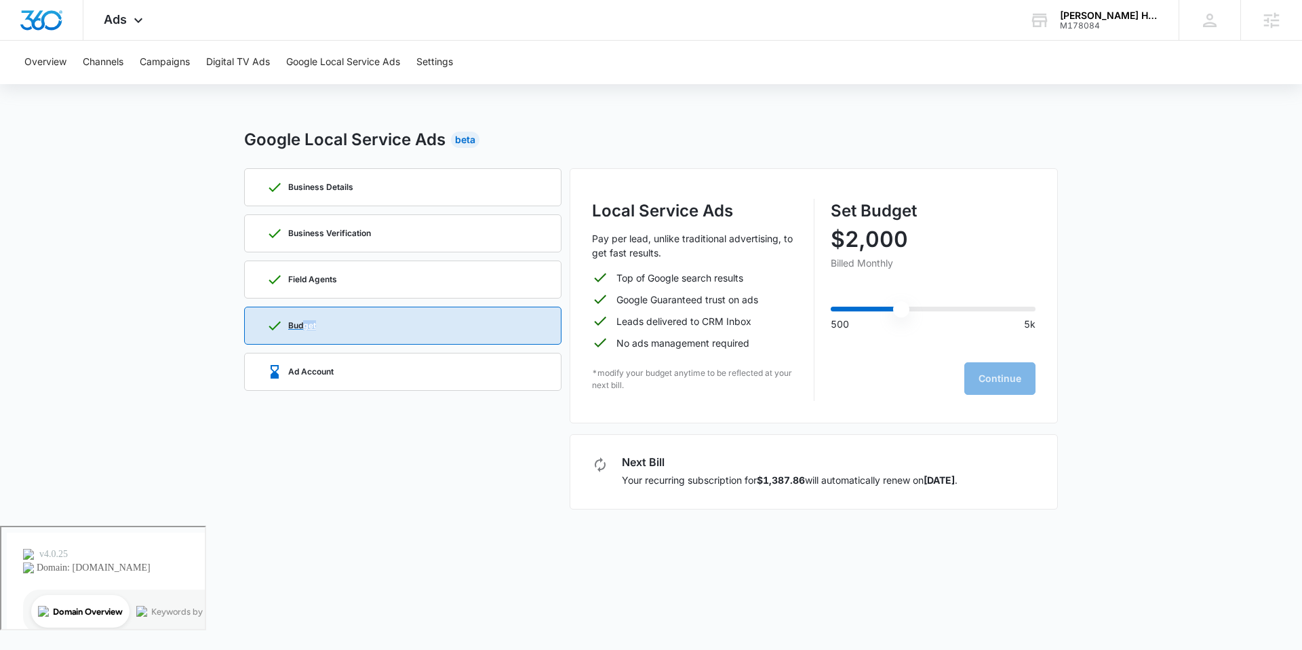
type input "2000"
click at [622, 497] on div "Next Bill Your recurring subscription for $1,387.83 will automatically renew on…" at bounding box center [814, 471] width 488 height 75
click at [604, 465] on icon at bounding box center [600, 464] width 11 height 15
click at [648, 460] on h3 "Next Bill" at bounding box center [790, 461] width 336 height 11
drag, startPoint x: 839, startPoint y: 482, endPoint x: 862, endPoint y: 476, distance: 23.8
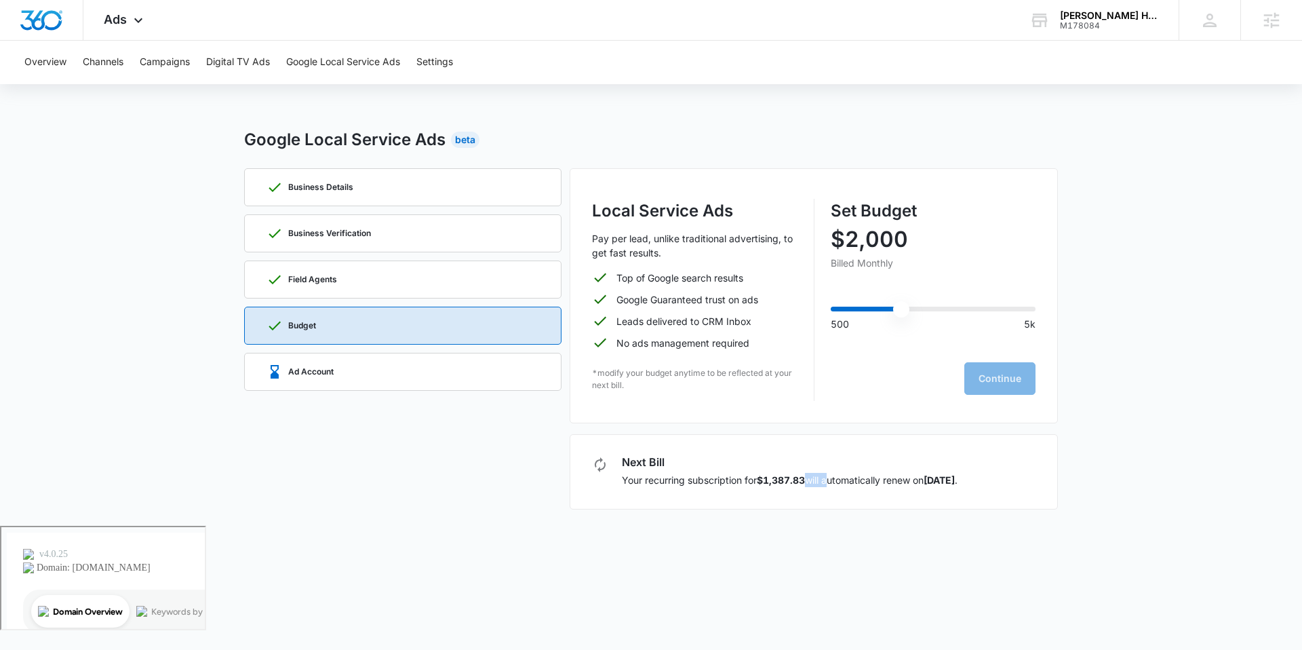
click at [844, 481] on p "Your recurring subscription for $1,387.83 will automatically renew on Oct 3 ." at bounding box center [790, 480] width 336 height 14
click at [314, 386] on div "Ad Account" at bounding box center [402, 371] width 273 height 37
